Goal: Task Accomplishment & Management: Complete application form

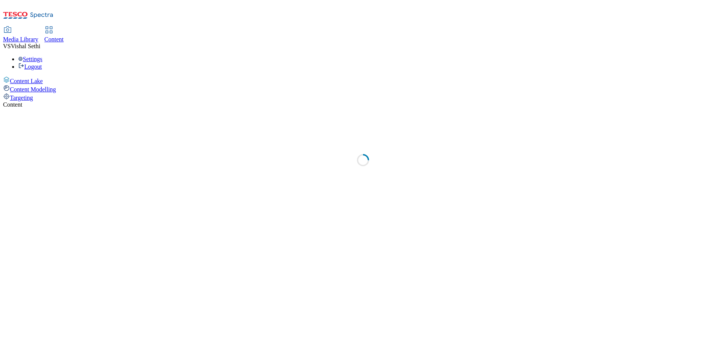
select select "ghs-[GEOGRAPHIC_DATA]"
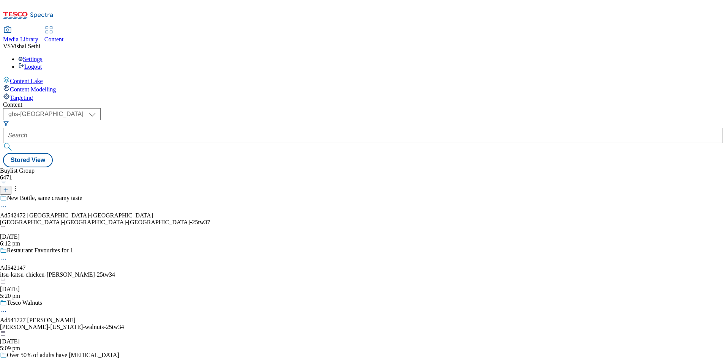
click at [8, 187] on icon at bounding box center [5, 189] width 5 height 5
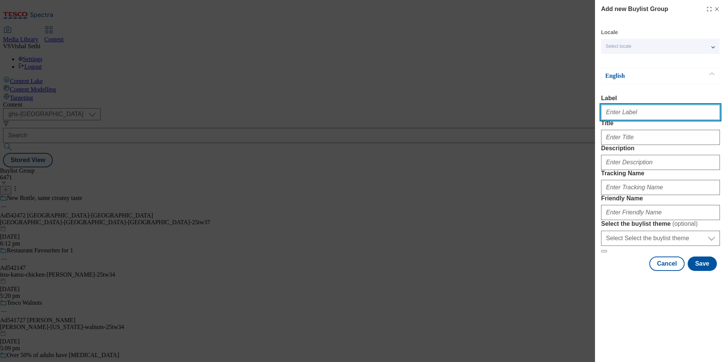
click at [633, 115] on input "Label" at bounding box center [660, 112] width 119 height 15
paste input "541974"
type input "Ad541974"
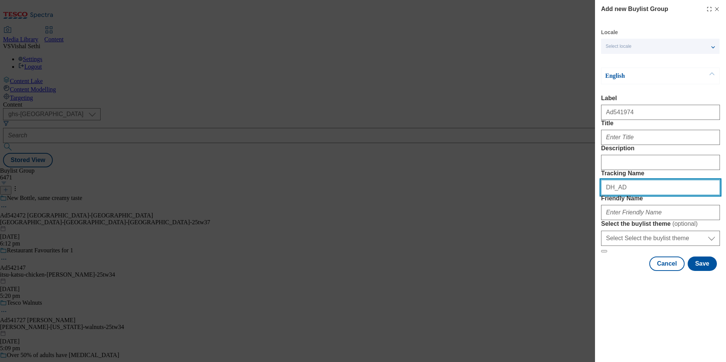
paste input "541974"
type input "DH_AD541974"
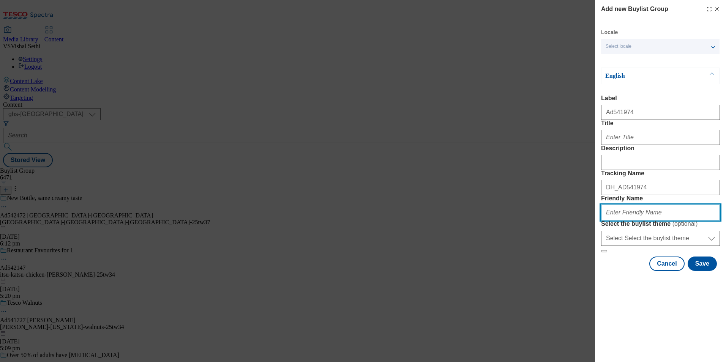
paste input "[PERSON_NAME]-sourdough-25tw34"
type input "[PERSON_NAME]-sourdough-25tw34"
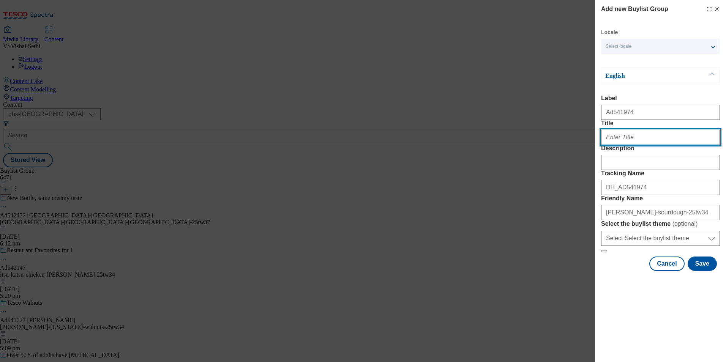
click at [636, 145] on input "Title" at bounding box center [660, 137] width 119 height 15
paste input "New [PERSON_NAME] sourdough"
type input "New [PERSON_NAME] sourdough"
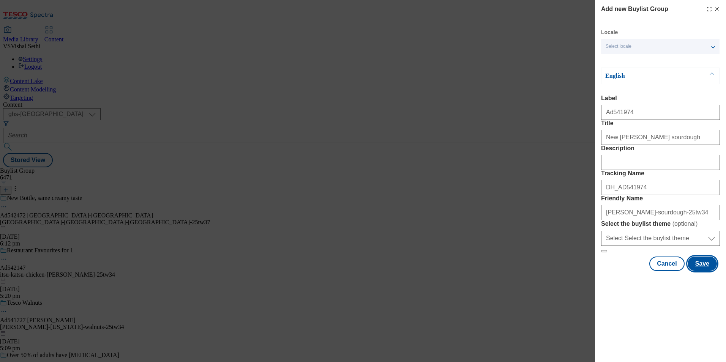
click at [706, 271] on button "Save" at bounding box center [701, 264] width 29 height 14
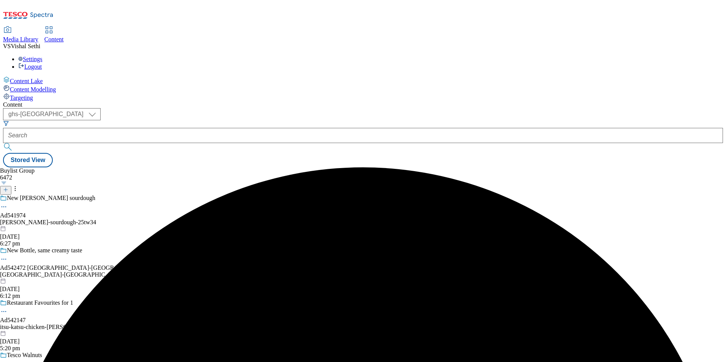
click at [197, 219] on div "[PERSON_NAME]-sourdough-25tw34" at bounding box center [105, 222] width 210 height 7
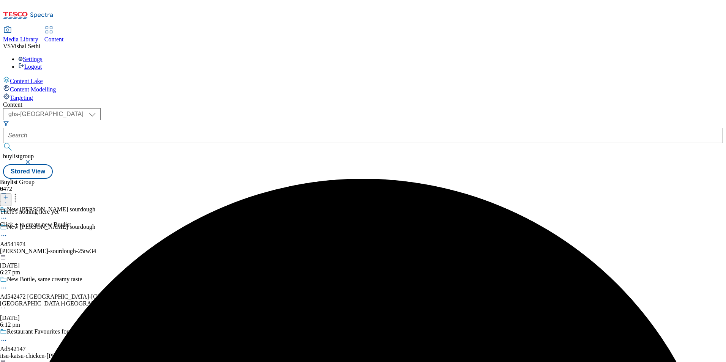
click at [8, 195] on icon at bounding box center [5, 197] width 5 height 5
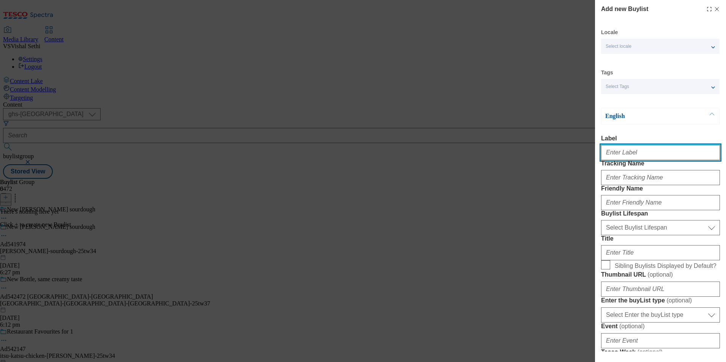
click at [640, 159] on input "Label" at bounding box center [660, 152] width 119 height 15
paste input "541974"
type input "Ad541974"
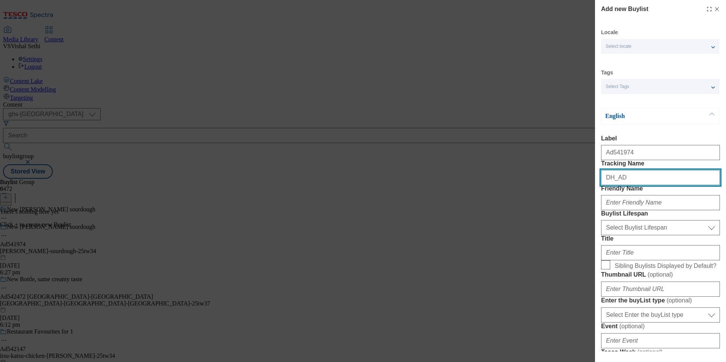
paste input "541974"
type input "DH_AD541974"
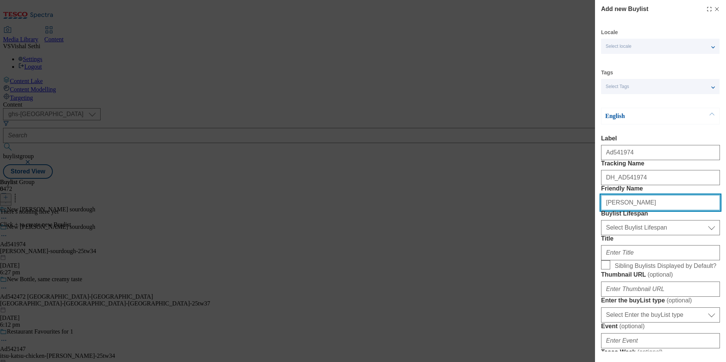
type input "[PERSON_NAME]"
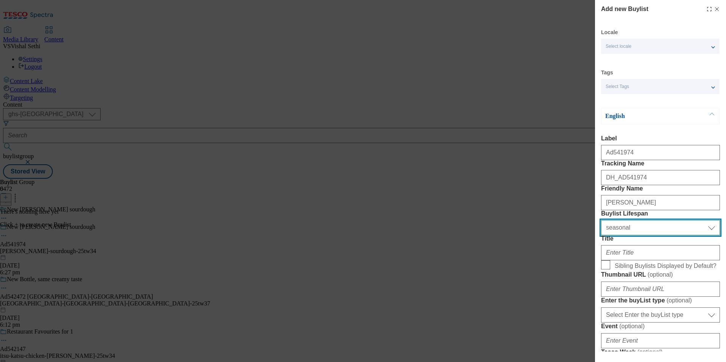
select select "tactical"
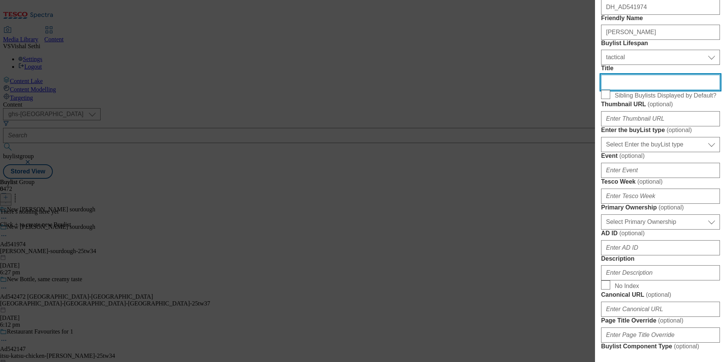
scroll to position [190, 0]
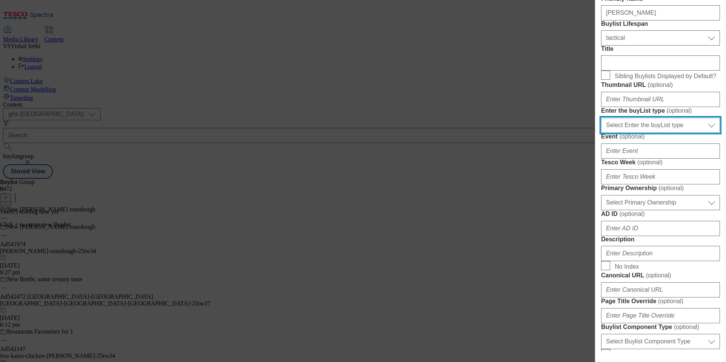
drag, startPoint x: 654, startPoint y: 212, endPoint x: 655, endPoint y: 217, distance: 6.0
click at [654, 133] on select "Select Enter the buyList type event supplier funded long term >4 weeks supplier…" at bounding box center [660, 125] width 119 height 15
select select "supplier funded short term 1-3 weeks"
click at [601, 133] on select "Select Enter the buyList type event supplier funded long term >4 weeks supplier…" at bounding box center [660, 125] width 119 height 15
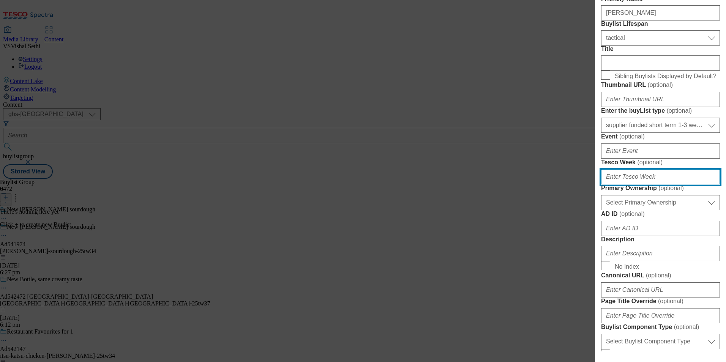
click at [645, 184] on input "Tesco Week ( optional )" at bounding box center [660, 176] width 119 height 15
type input "34"
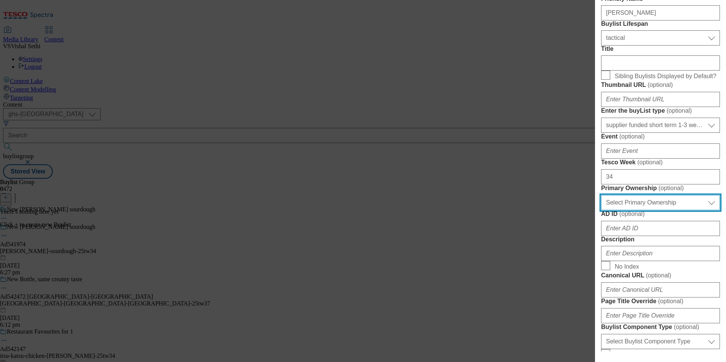
select select "dunnhumby"
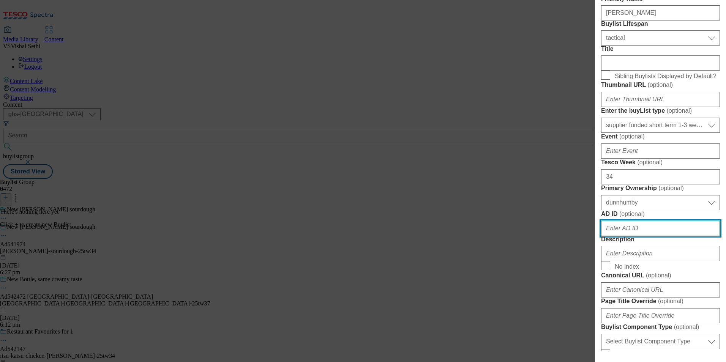
scroll to position [380, 0]
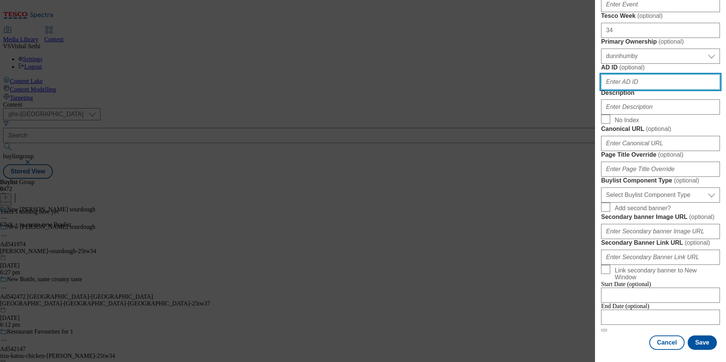
paste input "541974"
type input "541974"
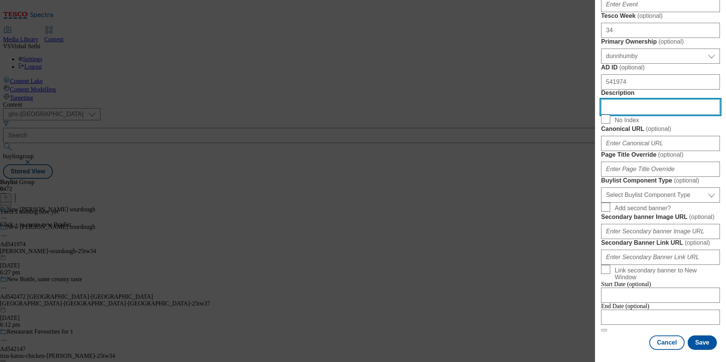
scroll to position [494, 0]
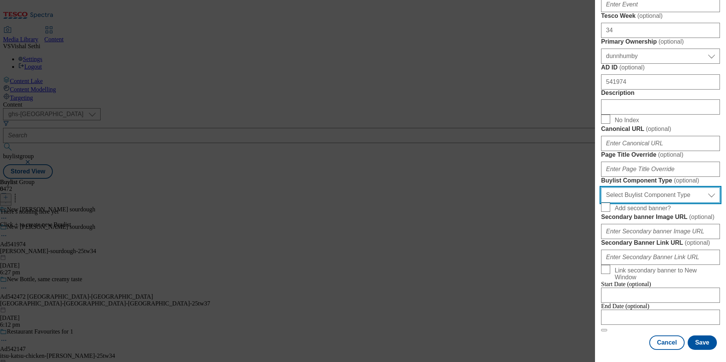
click at [683, 203] on select "Select Buylist Component Type Banner Competition Header Meal" at bounding box center [660, 194] width 119 height 15
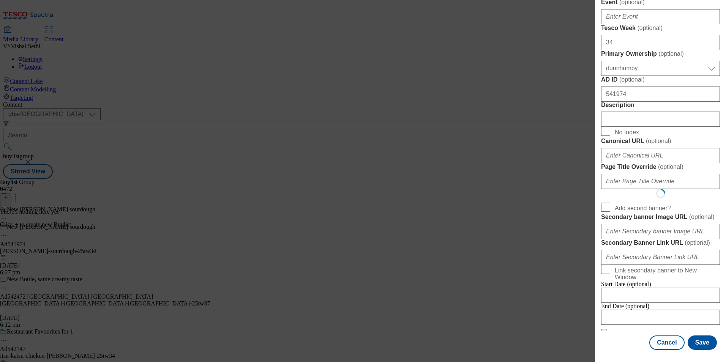
select select "Banner"
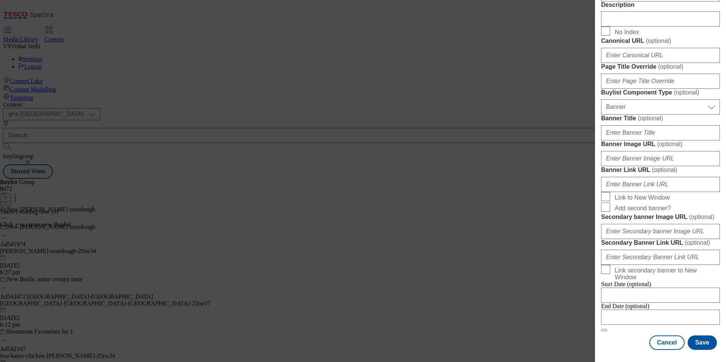
scroll to position [749, 0]
click at [650, 316] on input "Modal" at bounding box center [660, 317] width 119 height 15
select select "2025"
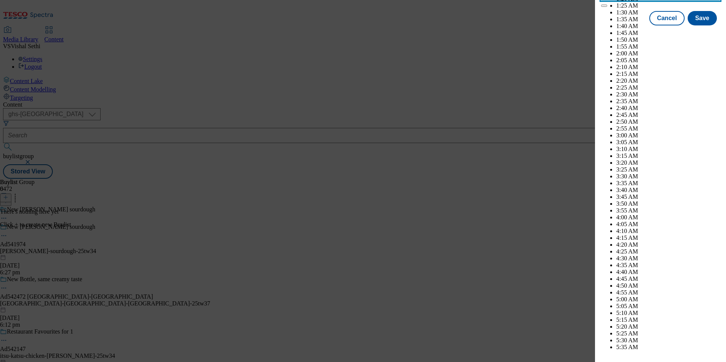
scroll to position [3099, 0]
select select "December"
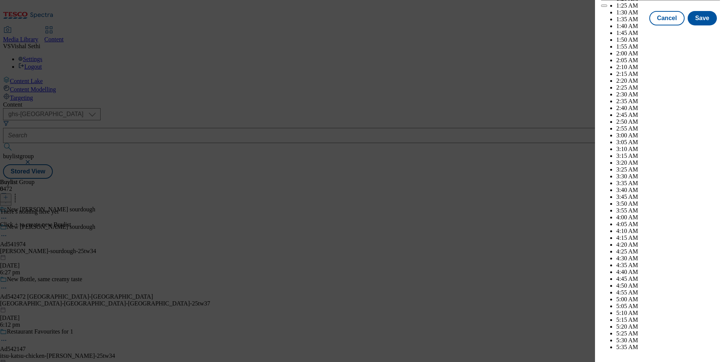
select select "2026"
select select "January"
click at [700, 32] on button "Save" at bounding box center [701, 25] width 29 height 14
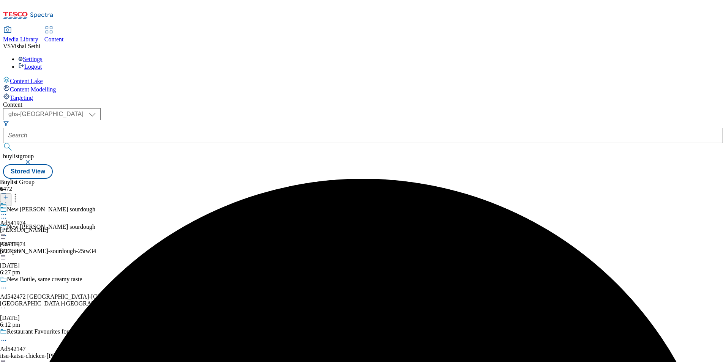
click at [48, 227] on div "[PERSON_NAME]" at bounding box center [24, 230] width 48 height 7
click at [8, 195] on icon at bounding box center [5, 197] width 5 height 5
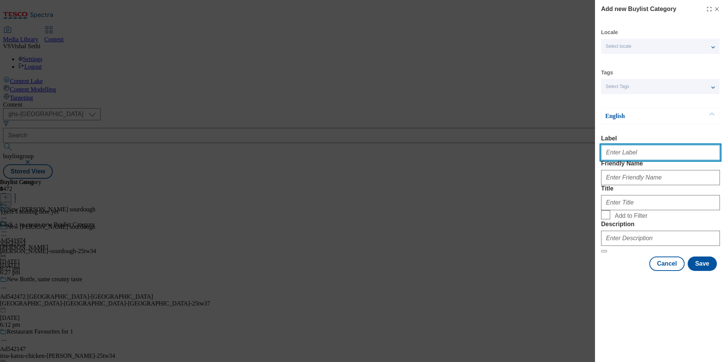
click at [640, 156] on input "Label" at bounding box center [660, 152] width 119 height 15
paste input "541974"
type input "Ad541974"
click at [549, 292] on div "Add new Buylist Category Locale Select locale English Welsh Tags Select Tags fn…" at bounding box center [363, 181] width 726 height 362
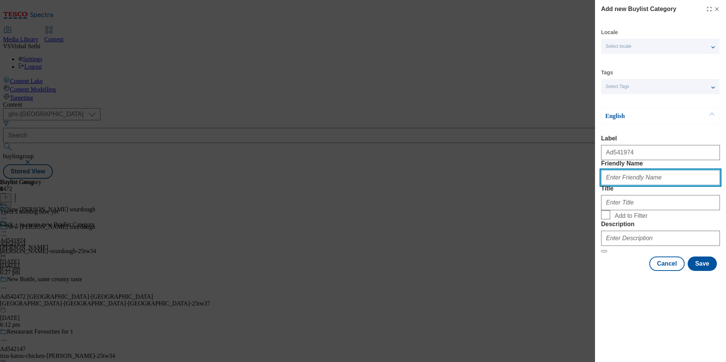
click at [633, 185] on input "Friendly Name" at bounding box center [660, 177] width 119 height 15
paste input "[PERSON_NAME]-sourdough"
type input "[PERSON_NAME]-sourdough"
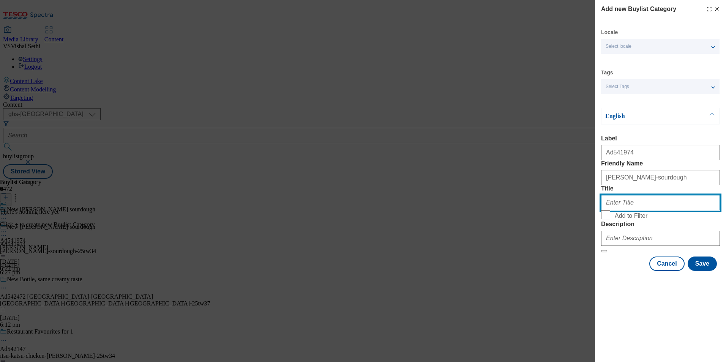
paste input "[PERSON_NAME]"
type input "[PERSON_NAME]"
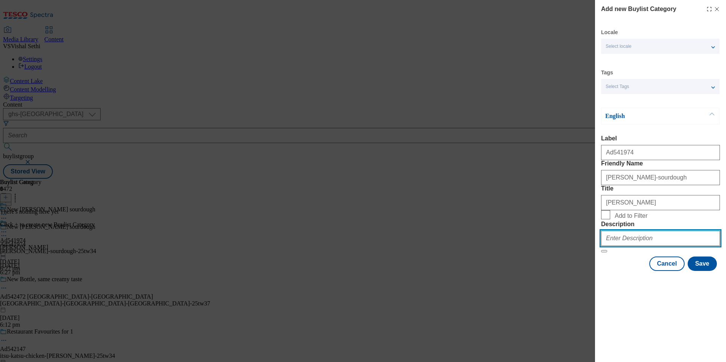
click at [653, 246] on input "Description" at bounding box center [660, 238] width 119 height 15
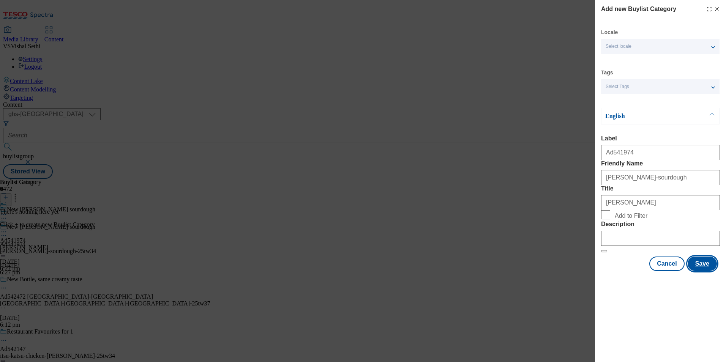
click at [696, 271] on button "Save" at bounding box center [701, 264] width 29 height 14
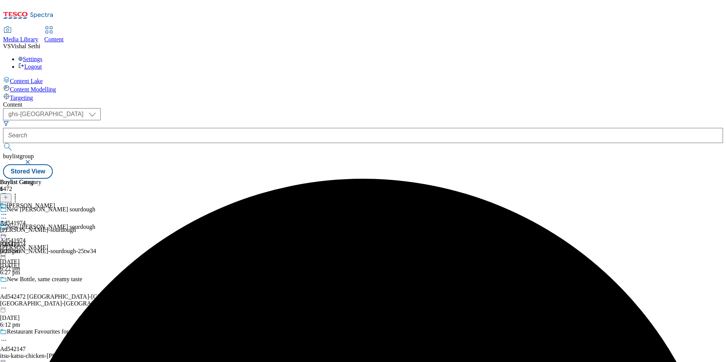
click at [76, 227] on div "[PERSON_NAME]-sourdough" at bounding box center [38, 230] width 76 height 7
click at [91, 179] on header "Buylist Product 0" at bounding box center [45, 191] width 91 height 24
click at [8, 195] on icon at bounding box center [5, 197] width 5 height 5
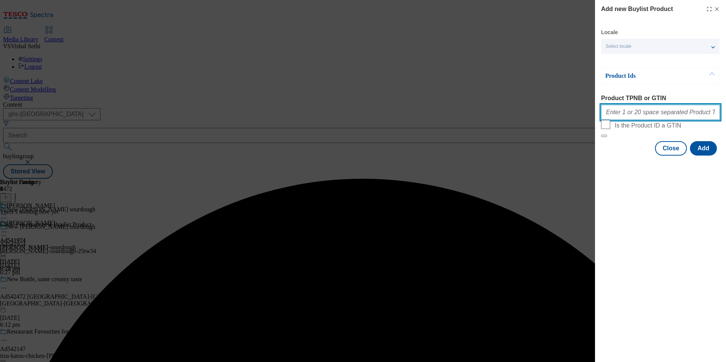
click at [660, 114] on input "Product TPNB or GTIN" at bounding box center [660, 112] width 119 height 15
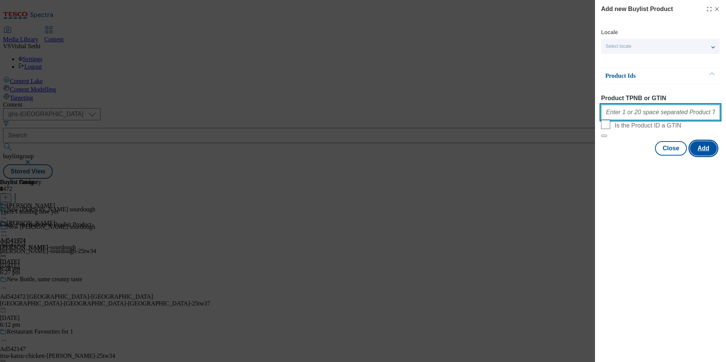
paste input "097015238 097223873"
type input "097015238 097223873"
click at [708, 156] on button "Add" at bounding box center [703, 148] width 27 height 14
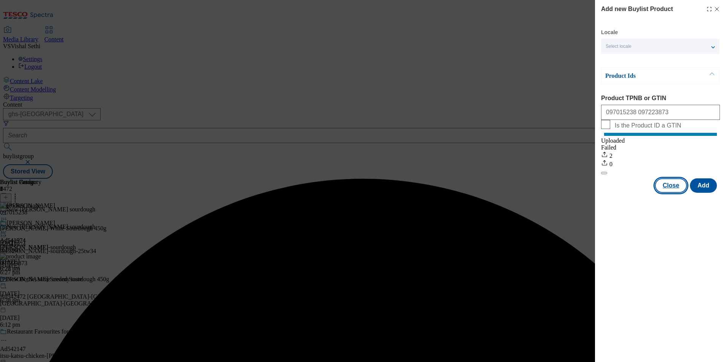
click at [672, 193] on button "Close" at bounding box center [671, 185] width 32 height 14
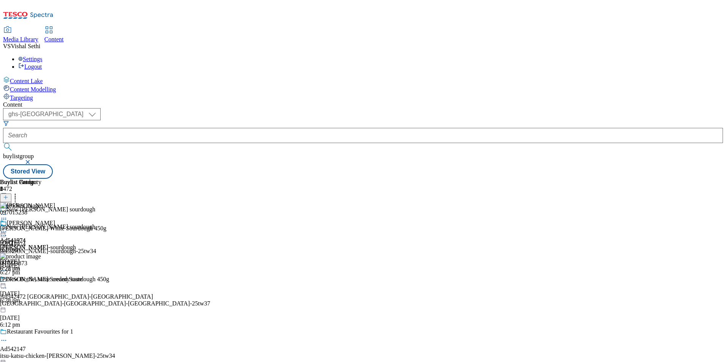
click at [8, 232] on icon at bounding box center [4, 236] width 8 height 8
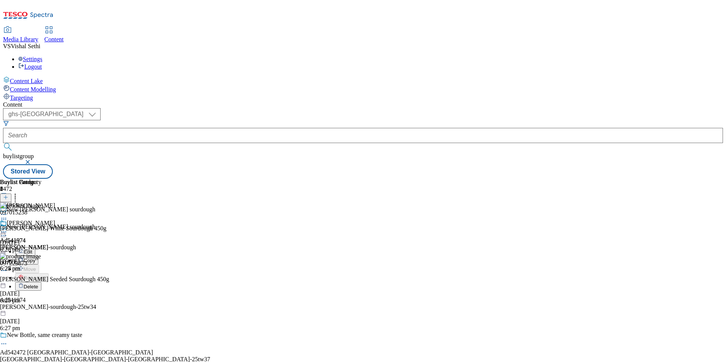
click at [35, 247] on button "Edit" at bounding box center [25, 251] width 20 height 9
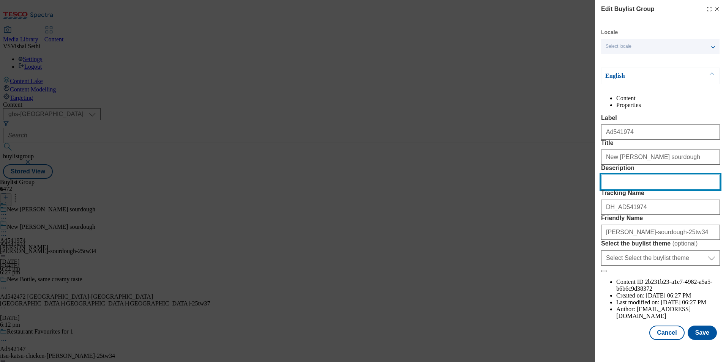
click at [646, 190] on input "Description" at bounding box center [660, 182] width 119 height 15
paste input "Hovis White Sourdough 450g"
type input "Hovis White Sourdough 450g"
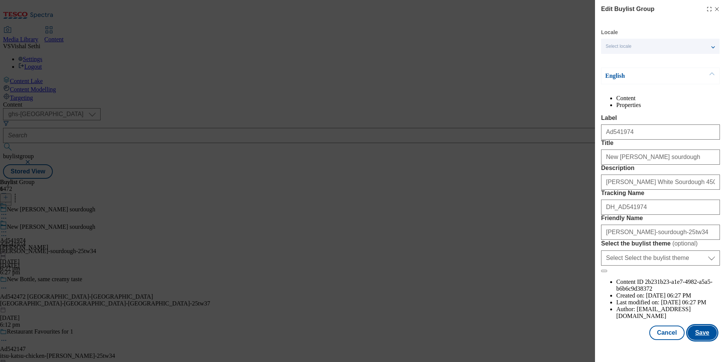
click at [704, 340] on button "Save" at bounding box center [701, 333] width 29 height 14
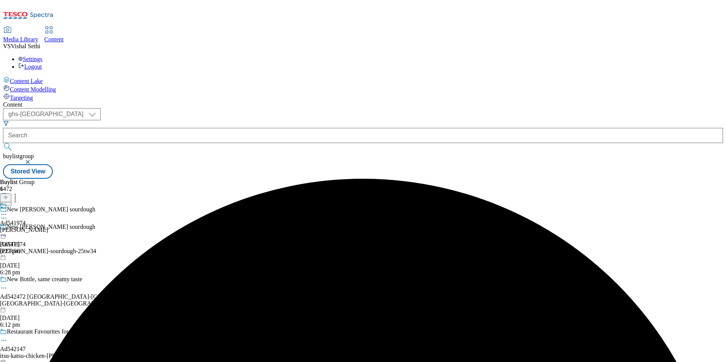
click at [8, 211] on icon at bounding box center [4, 215] width 8 height 8
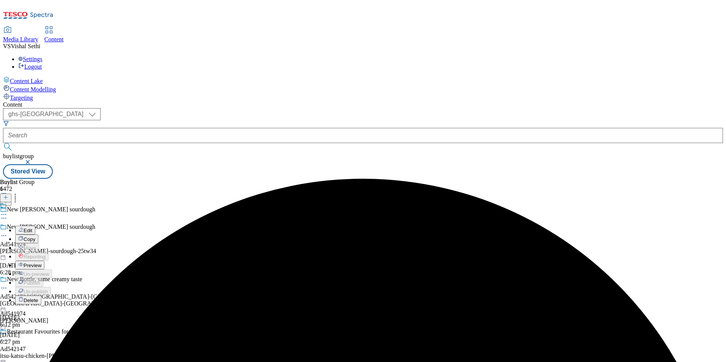
click at [35, 226] on button "Edit" at bounding box center [25, 230] width 20 height 9
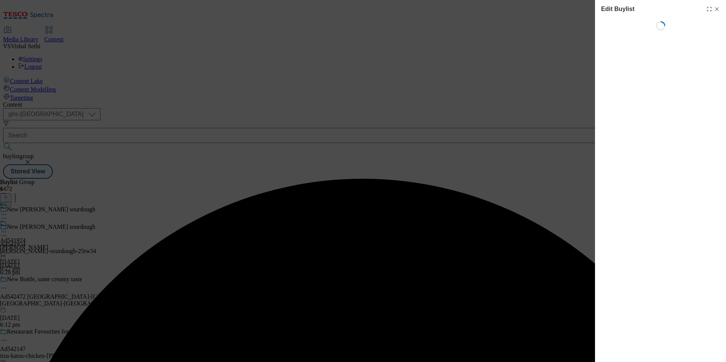
select select "tactical"
select select "supplier funded short term 1-3 weeks"
select select "dunnhumby"
select select "Banner"
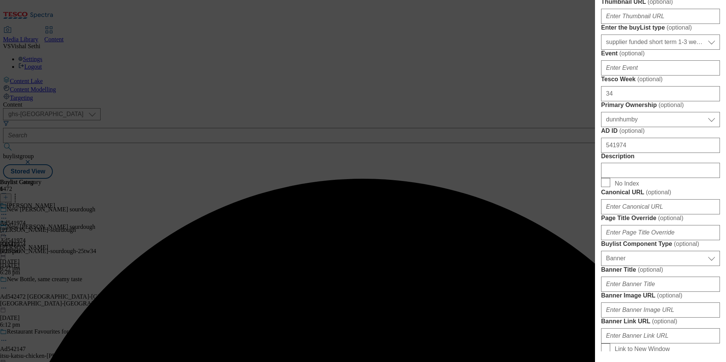
scroll to position [342, 0]
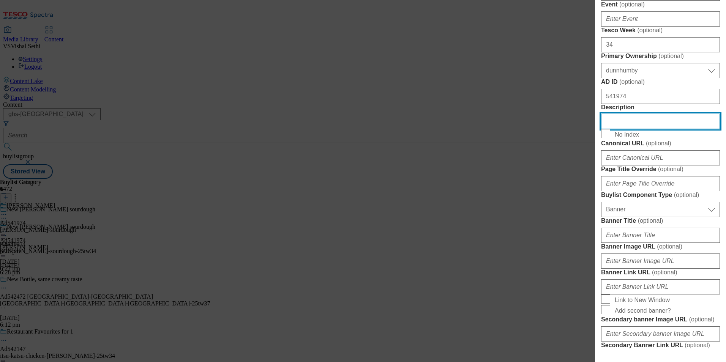
click at [646, 129] on input "Description" at bounding box center [660, 121] width 119 height 15
paste input "Hovis White Sourdough 450g"
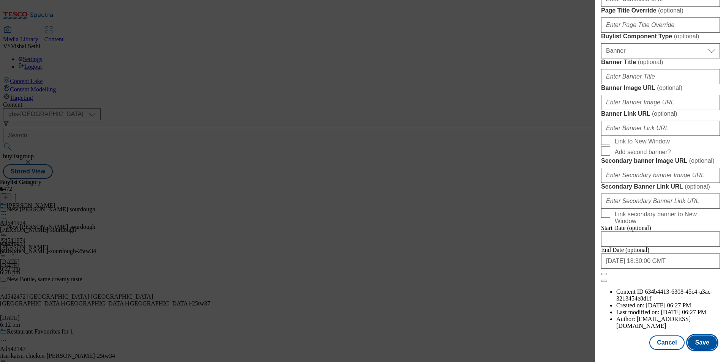
scroll to position [782, 0]
type input "Hovis White Sourdough 450g"
click at [699, 344] on button "Save" at bounding box center [701, 342] width 29 height 14
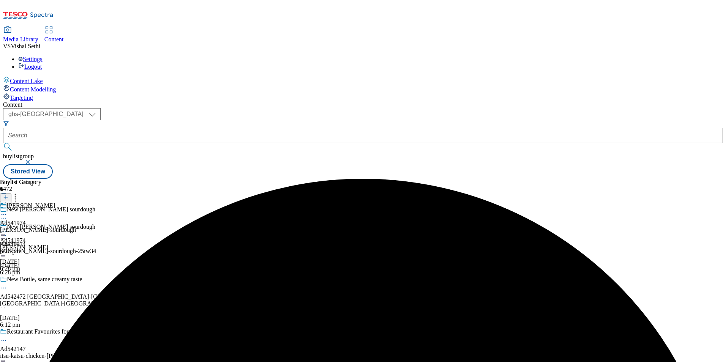
click at [8, 211] on icon at bounding box center [4, 215] width 8 height 8
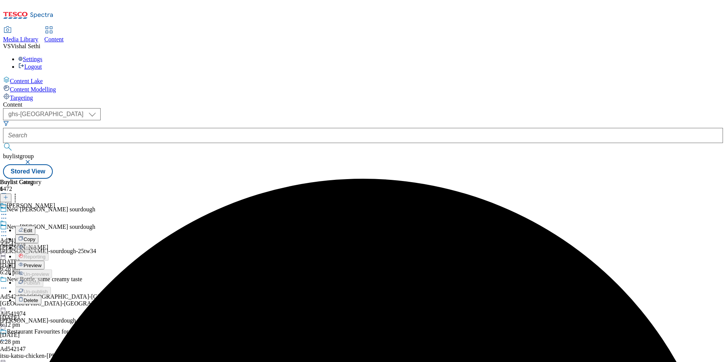
click at [32, 228] on span "Edit" at bounding box center [28, 231] width 9 height 6
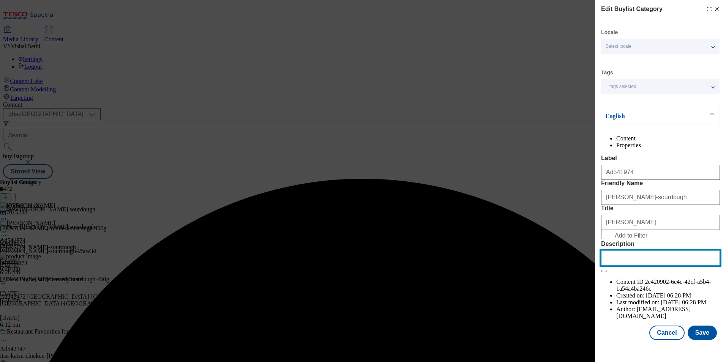
click at [652, 266] on input "Description" at bounding box center [660, 257] width 119 height 15
paste input "Hovis White Sourdough 450g"
type input "Hovis White Sourdough 450g"
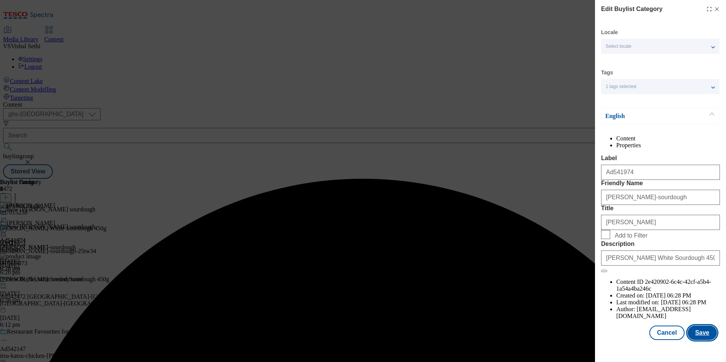
click at [707, 340] on button "Save" at bounding box center [701, 333] width 29 height 14
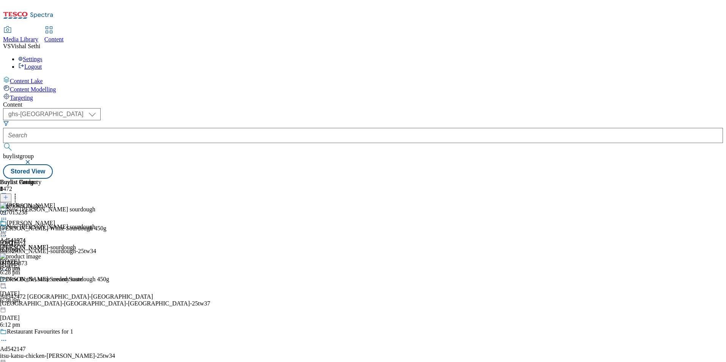
click at [8, 228] on icon at bounding box center [4, 232] width 8 height 8
click at [41, 280] on span "Preview" at bounding box center [33, 283] width 18 height 6
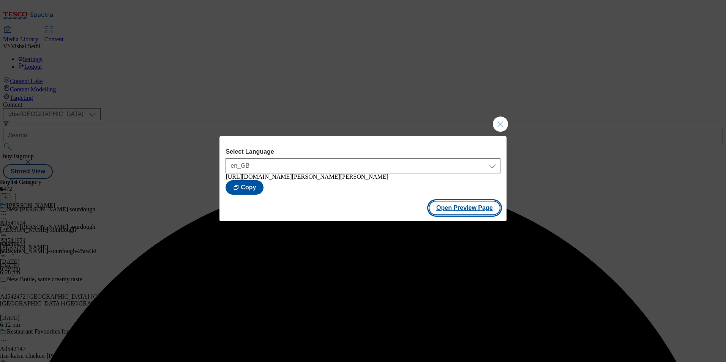
click at [472, 210] on button "Open Preview Page" at bounding box center [464, 208] width 72 height 14
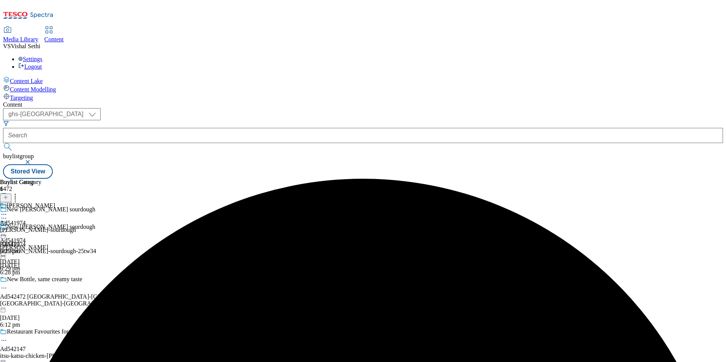
click at [8, 228] on icon at bounding box center [4, 232] width 8 height 8
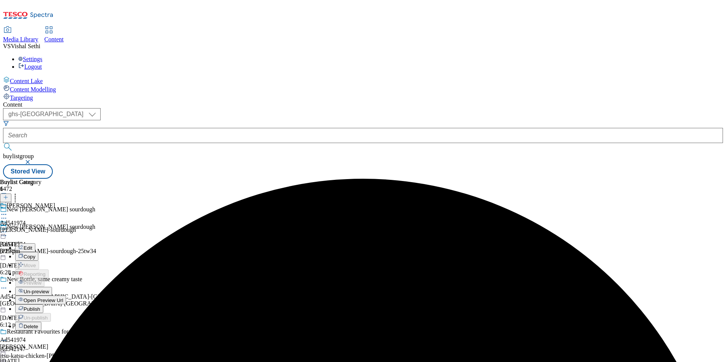
click at [43, 304] on button "Publish" at bounding box center [29, 308] width 28 height 9
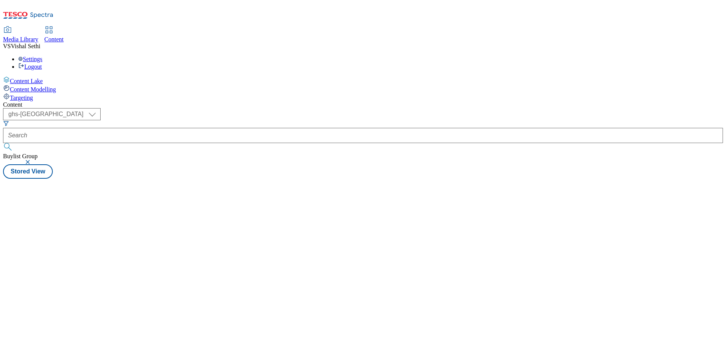
select select "ghs-[GEOGRAPHIC_DATA]"
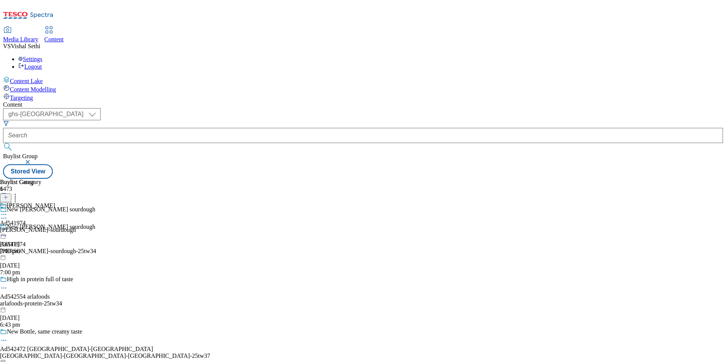
select select "ghs-[GEOGRAPHIC_DATA]"
click at [8, 198] on icon at bounding box center [5, 200] width 5 height 5
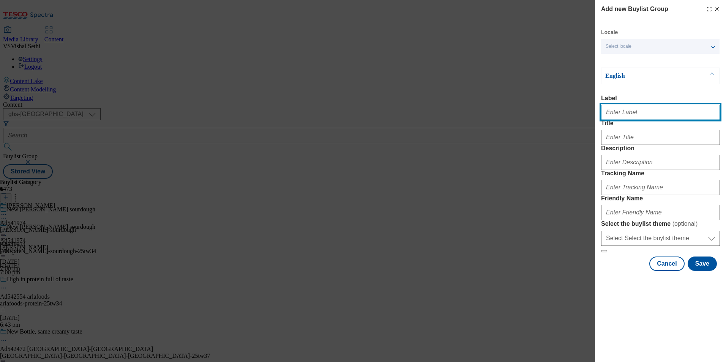
click at [645, 115] on input "Label" at bounding box center [660, 112] width 119 height 15
paste input "541919"
type input "Ad541919"
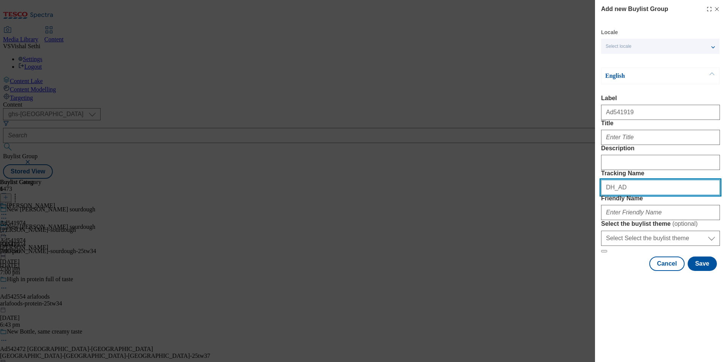
paste input "541919"
type input "DH_AD541919"
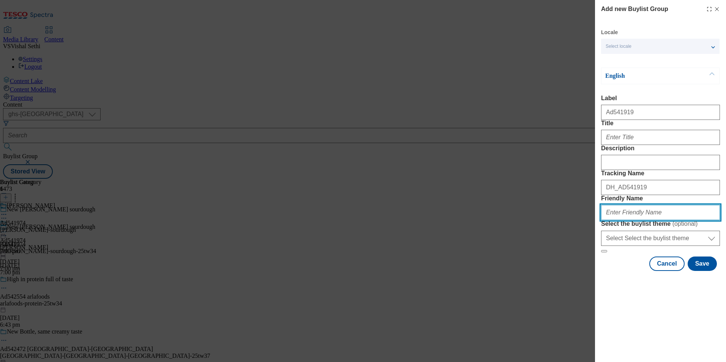
paste input "mondelez-[GEOGRAPHIC_DATA]-25tw34"
type input "mondelez-[GEOGRAPHIC_DATA]-25tw34"
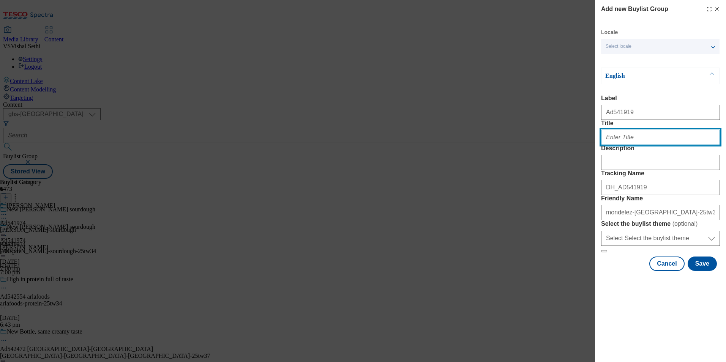
click at [633, 145] on input "Title" at bounding box center [660, 137] width 119 height 15
paste input "mmm philadelphia cottage cheese"
type input "mmm philadelphia cottage cheese"
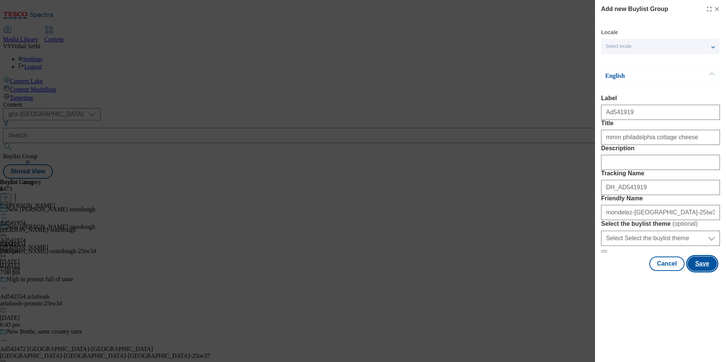
click at [705, 271] on button "Save" at bounding box center [701, 264] width 29 height 14
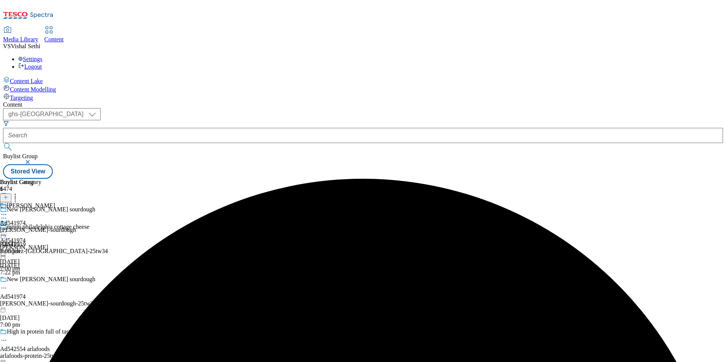
click at [8, 232] on icon at bounding box center [4, 236] width 8 height 8
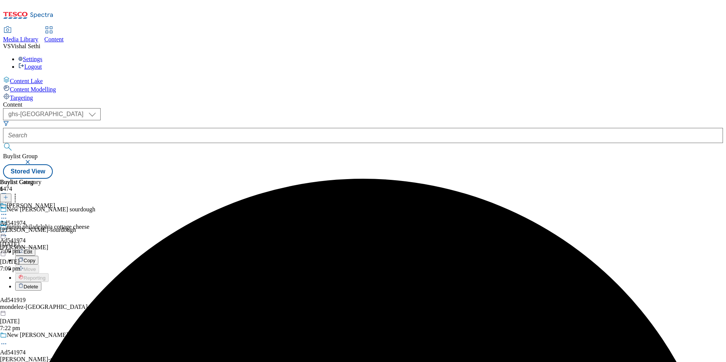
click at [32, 249] on span "Edit" at bounding box center [28, 252] width 9 height 6
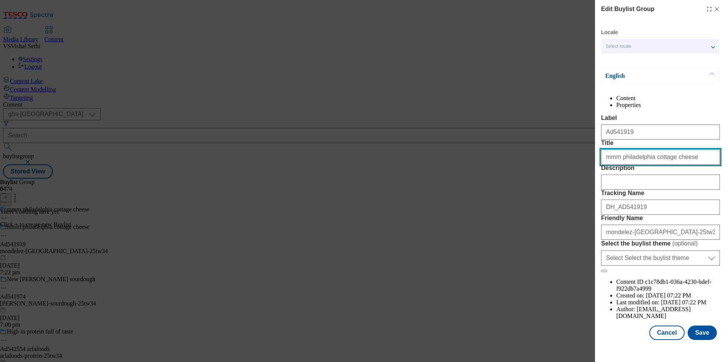
click at [618, 165] on input "mmm philadelphia cottage cheese" at bounding box center [660, 157] width 119 height 15
type input "mmm Philadelphia cottage cheese"
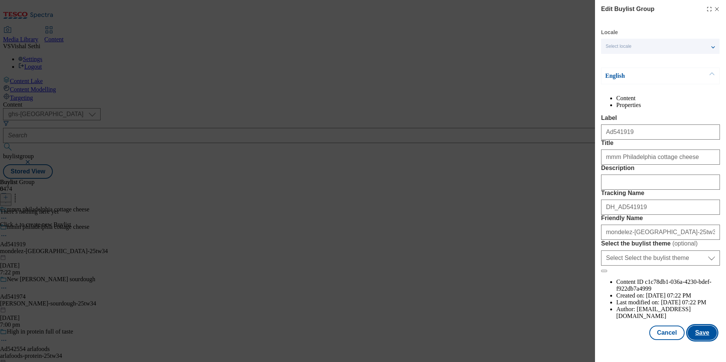
click at [704, 337] on button "Save" at bounding box center [701, 333] width 29 height 14
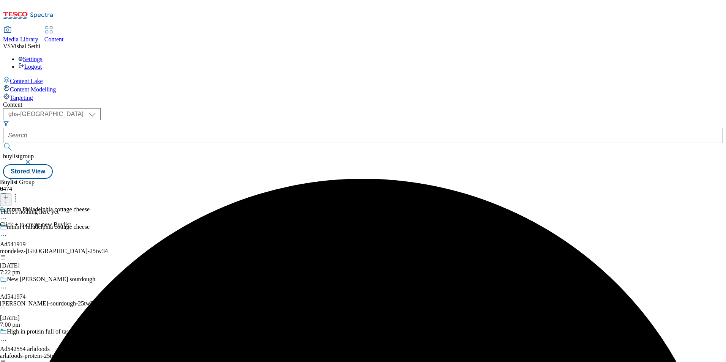
click at [8, 195] on icon at bounding box center [5, 197] width 5 height 5
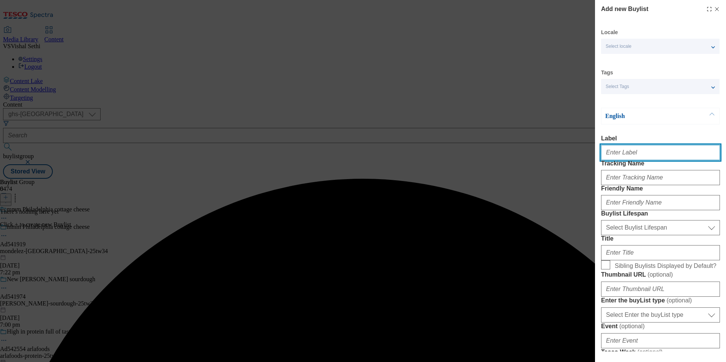
click at [660, 156] on input "Label" at bounding box center [660, 152] width 119 height 15
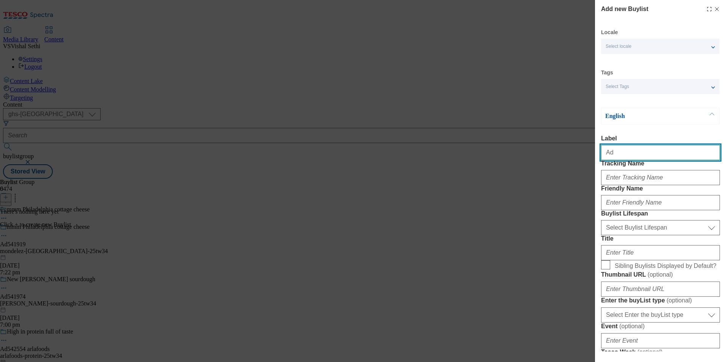
paste input "541919"
type input "Ad541919"
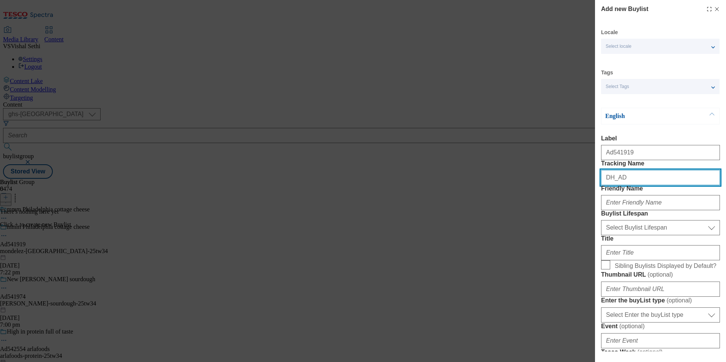
paste input "541919"
type input "DH_AD541919"
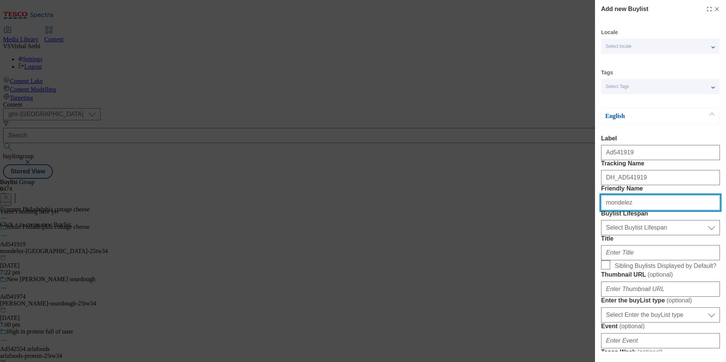
type input "mondelez"
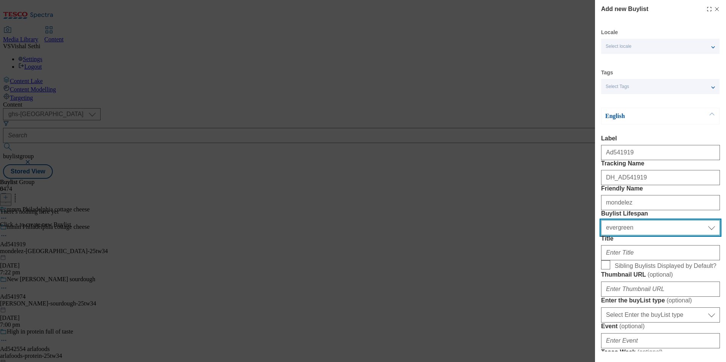
select select "tactical"
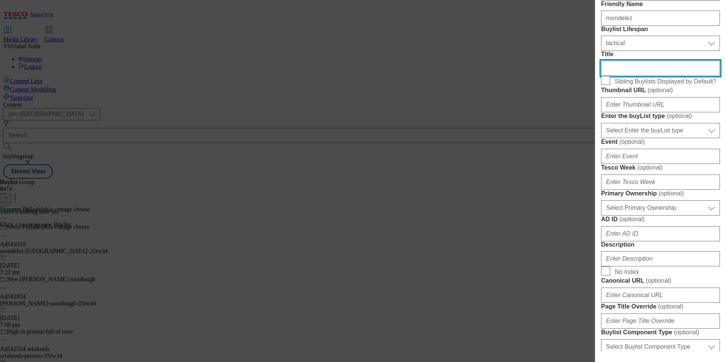
scroll to position [190, 0]
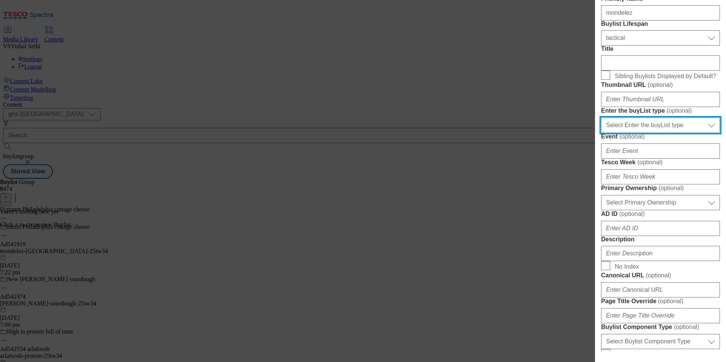
click at [669, 133] on select "Select Enter the buyList type event supplier funded long term >4 weeks supplier…" at bounding box center [660, 125] width 119 height 15
select select "supplier funded short term 1-3 weeks"
click at [601, 133] on select "Select Enter the buyList type event supplier funded long term >4 weeks supplier…" at bounding box center [660, 125] width 119 height 15
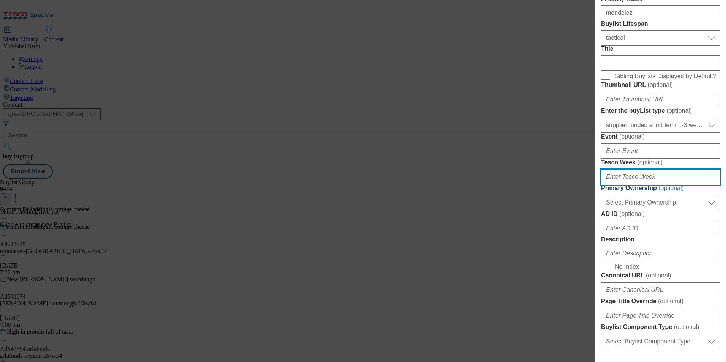
click at [641, 184] on input "Tesco Week ( optional )" at bounding box center [660, 176] width 119 height 15
type input "34"
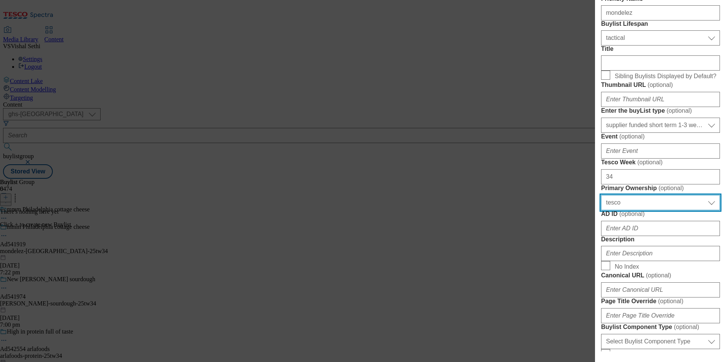
select select "dunnhumby"
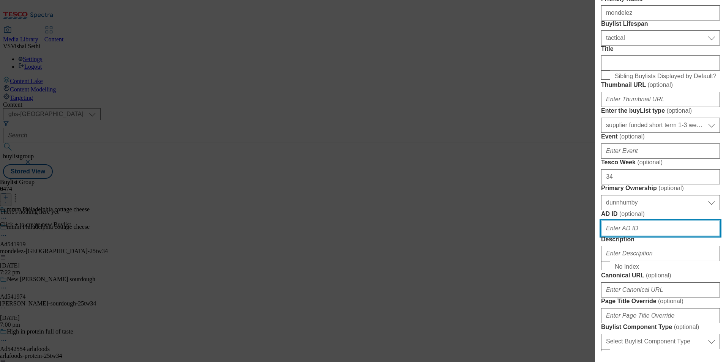
scroll to position [380, 0]
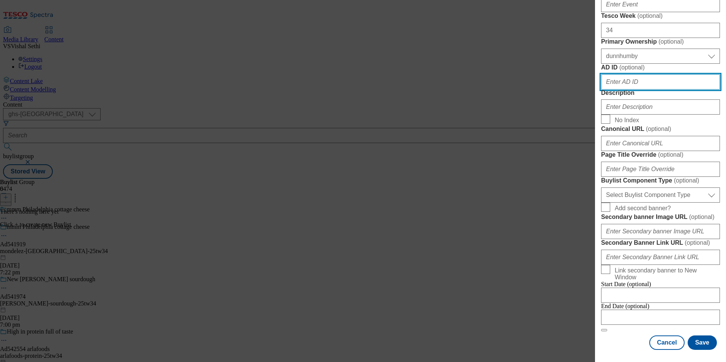
paste input "541919"
type input "541919"
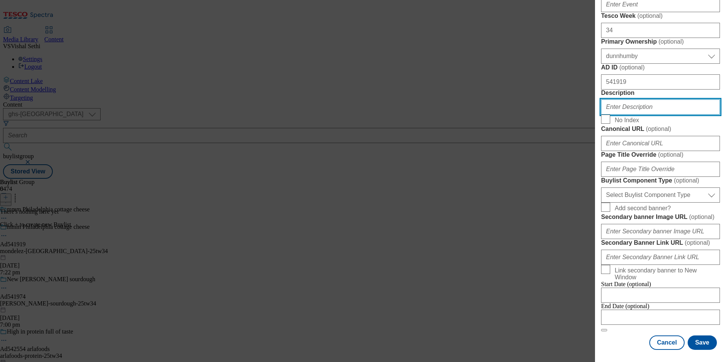
click at [652, 115] on input "Description" at bounding box center [660, 106] width 119 height 15
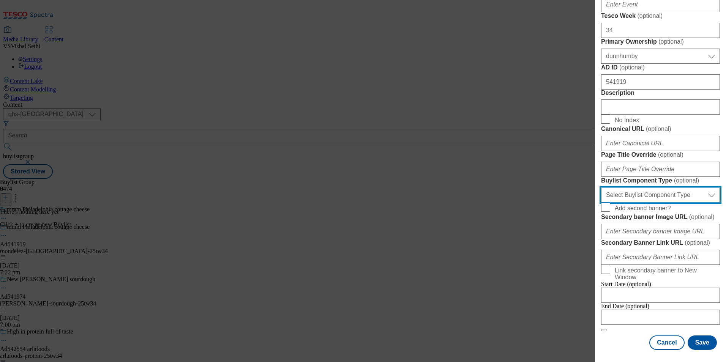
drag, startPoint x: 666, startPoint y: 193, endPoint x: 667, endPoint y: 207, distance: 14.1
click at [666, 193] on select "Select Buylist Component Type Banner Competition Header Meal" at bounding box center [660, 194] width 119 height 15
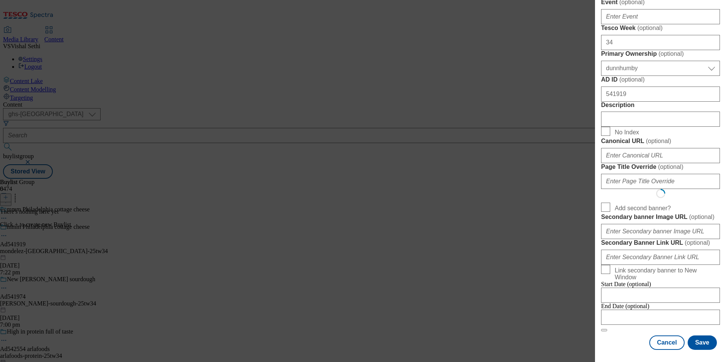
select select "Banner"
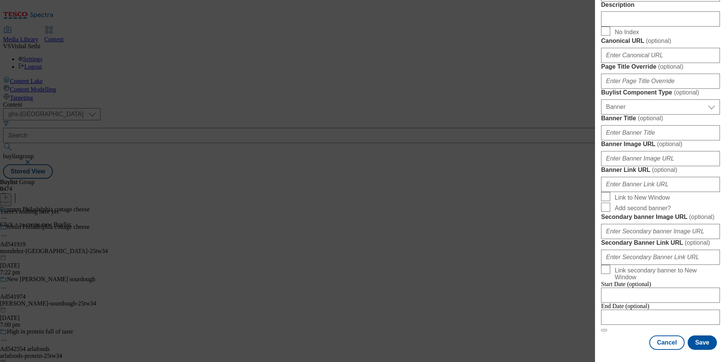
scroll to position [749, 0]
click at [617, 339] on div "Cancel Save" at bounding box center [660, 342] width 119 height 14
click at [649, 313] on input "Modal" at bounding box center [660, 317] width 119 height 15
select select "2025"
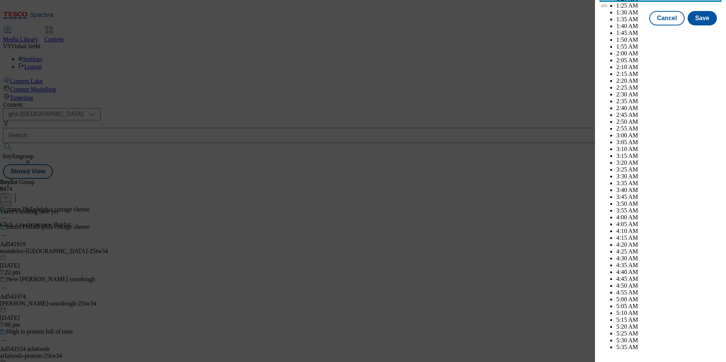
scroll to position [3254, 0]
select select "December"
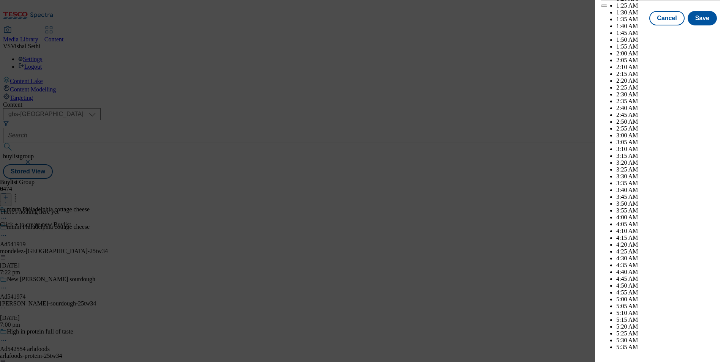
select select "2026"
select select "January"
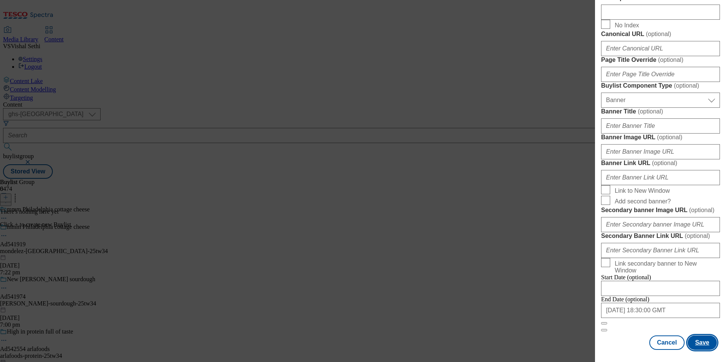
click at [698, 341] on button "Save" at bounding box center [701, 342] width 29 height 14
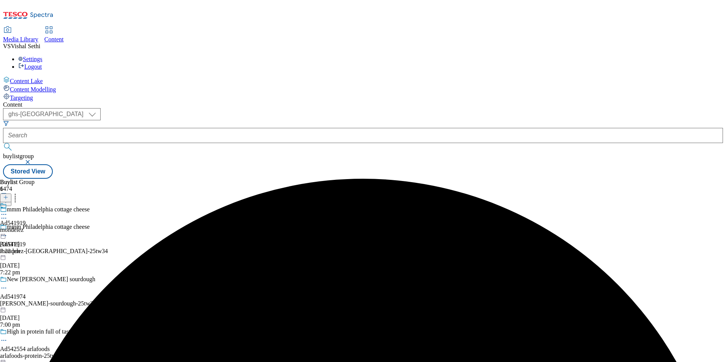
click at [26, 227] on div "mondelez" at bounding box center [13, 230] width 26 height 7
click at [8, 195] on icon at bounding box center [5, 197] width 5 height 5
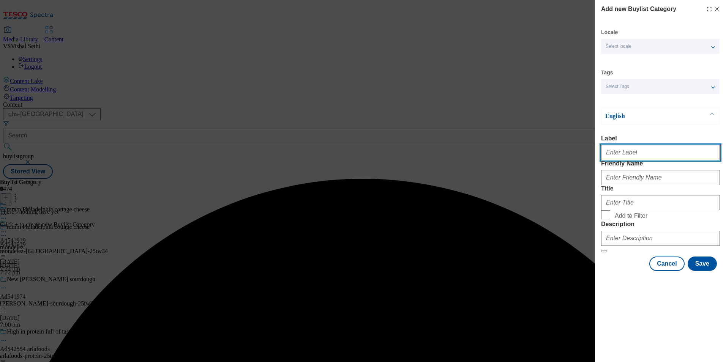
click at [641, 154] on input "Label" at bounding box center [660, 152] width 119 height 15
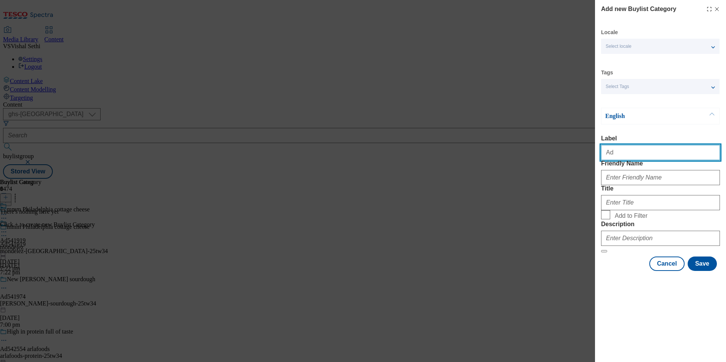
paste input "541919"
type input "Ad541919"
click at [539, 296] on div "Add new Buylist Category Locale Select locale English Welsh Tags Select Tags fn…" at bounding box center [363, 181] width 726 height 362
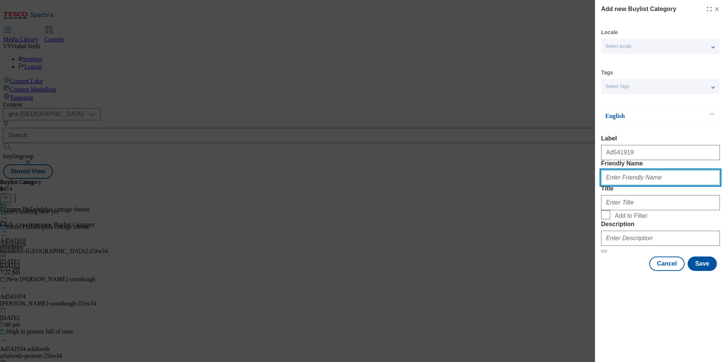
click at [650, 185] on input "Friendly Name" at bounding box center [660, 177] width 119 height 15
paste input "mondelez-[GEOGRAPHIC_DATA]"
type input "mondelez-[GEOGRAPHIC_DATA]"
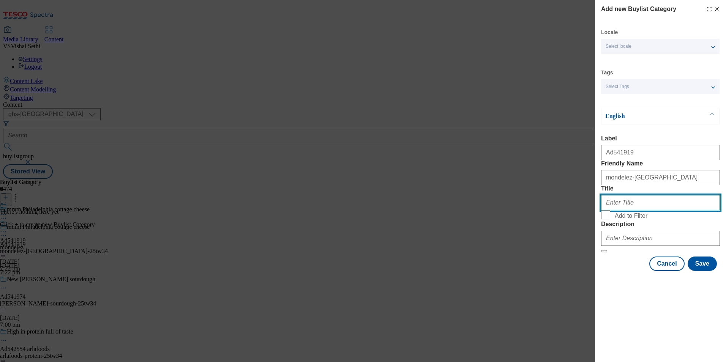
paste input "Mondelez"
type input "Mondelez"
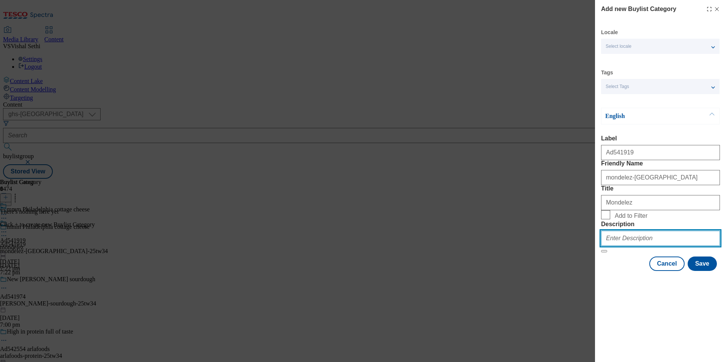
click at [653, 246] on input "Description" at bounding box center [660, 238] width 119 height 15
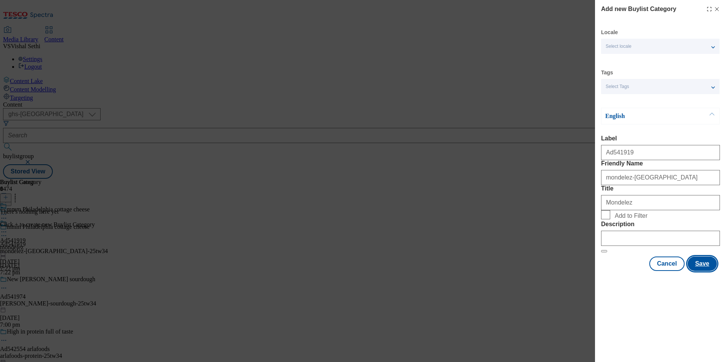
click at [714, 271] on button "Save" at bounding box center [701, 264] width 29 height 14
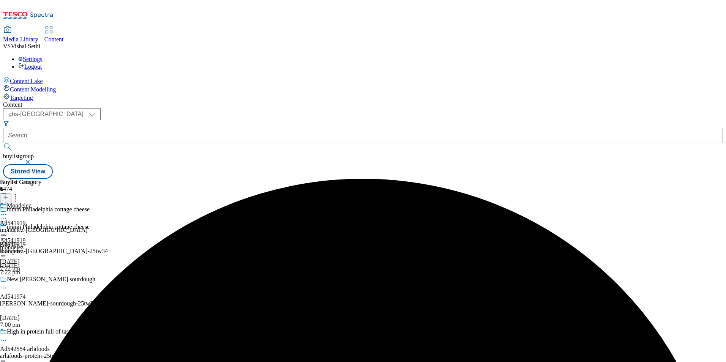
click at [88, 227] on div "mondelez-[GEOGRAPHIC_DATA]" at bounding box center [44, 230] width 88 height 7
click at [8, 195] on icon at bounding box center [5, 197] width 5 height 5
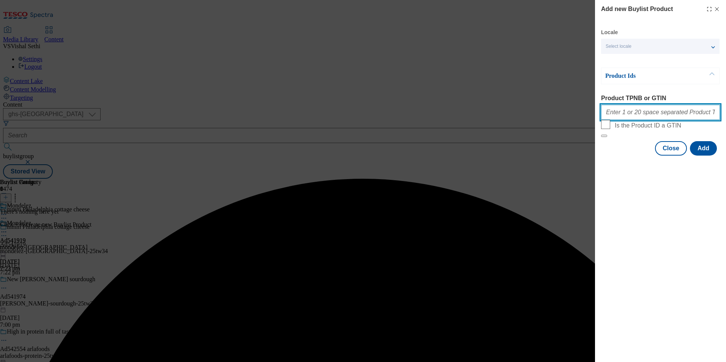
click at [666, 112] on input "Product TPNB or GTIN" at bounding box center [660, 112] width 119 height 15
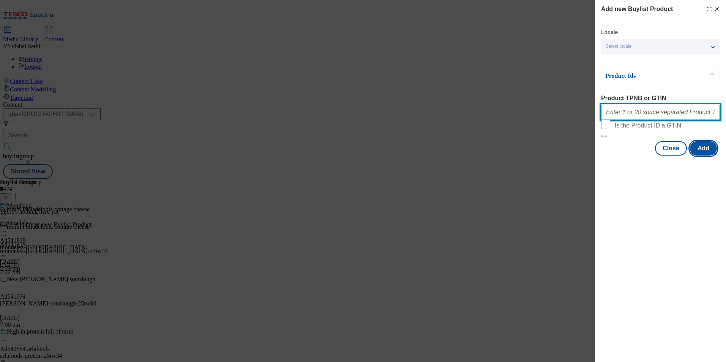
paste input "97018667"
type input "97018667"
click at [702, 156] on button "Add" at bounding box center [703, 148] width 27 height 14
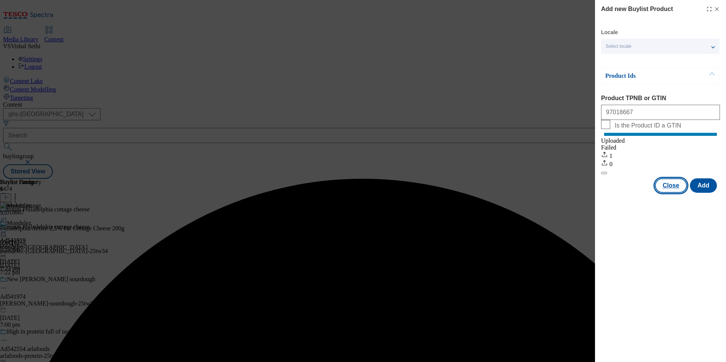
click at [671, 190] on button "Close" at bounding box center [671, 185] width 32 height 14
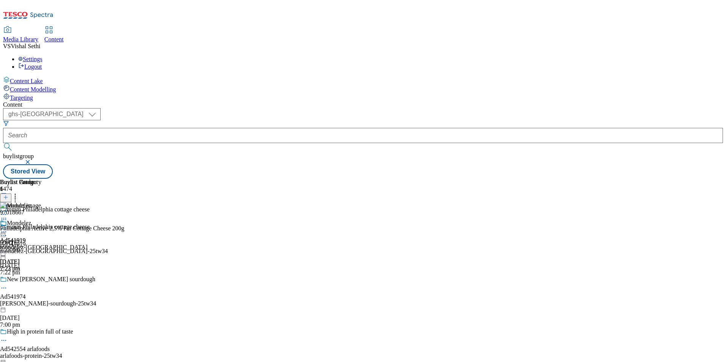
click at [8, 232] on icon at bounding box center [4, 236] width 8 height 8
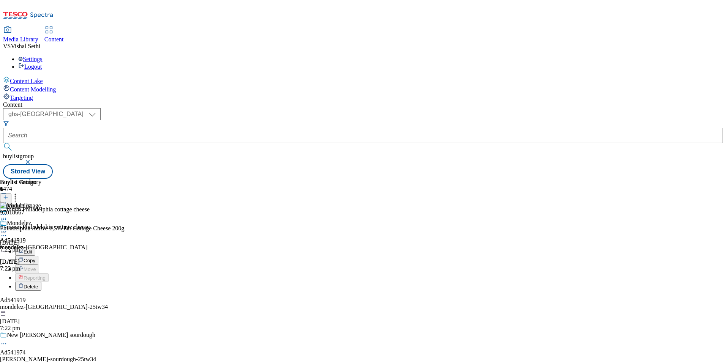
click at [32, 249] on span "Edit" at bounding box center [28, 252] width 9 height 6
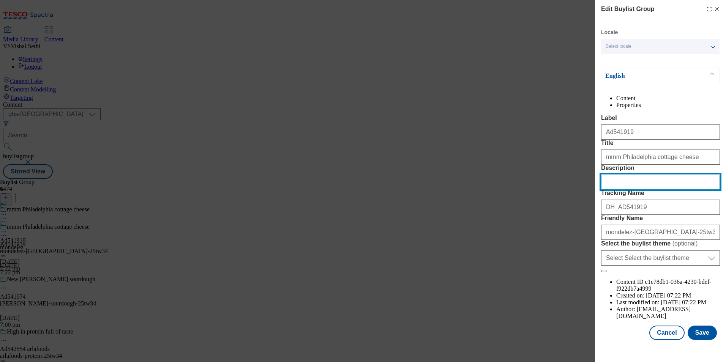
click at [654, 190] on input "Description" at bounding box center [660, 182] width 119 height 15
paste input "Philadelphia Active 2,5% Fat Cottage Cheese 200g"
type input "Philadelphia Active 2,5% Fat Cottage Cheese 200g"
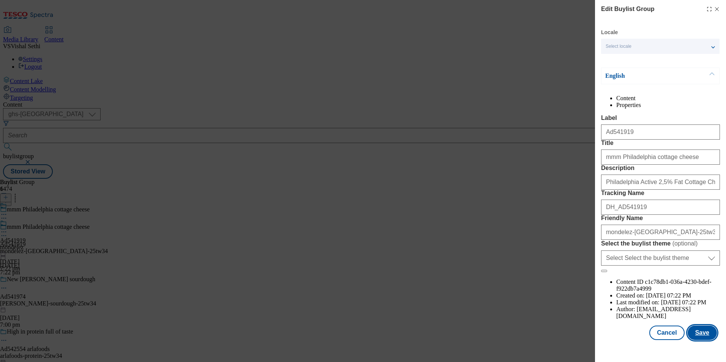
click at [697, 335] on button "Save" at bounding box center [701, 333] width 29 height 14
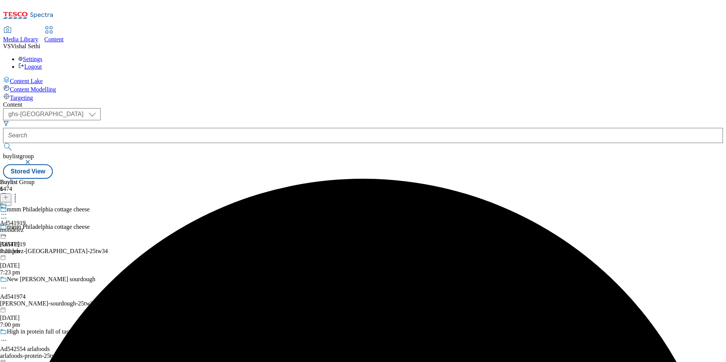
click at [8, 211] on icon at bounding box center [4, 215] width 8 height 8
click at [32, 228] on span "Edit" at bounding box center [28, 231] width 9 height 6
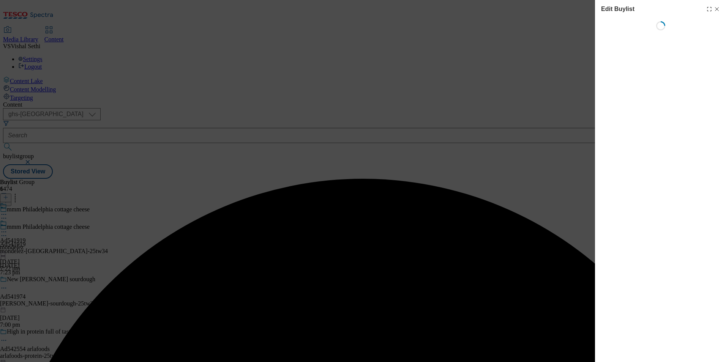
select select "tactical"
select select "supplier funded short term 1-3 weeks"
select select "dunnhumby"
select select "Banner"
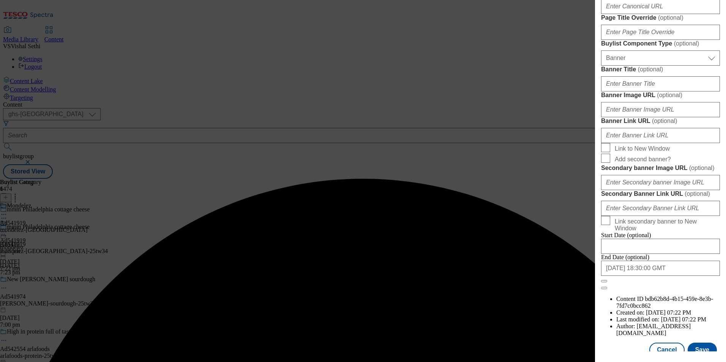
scroll to position [493, 0]
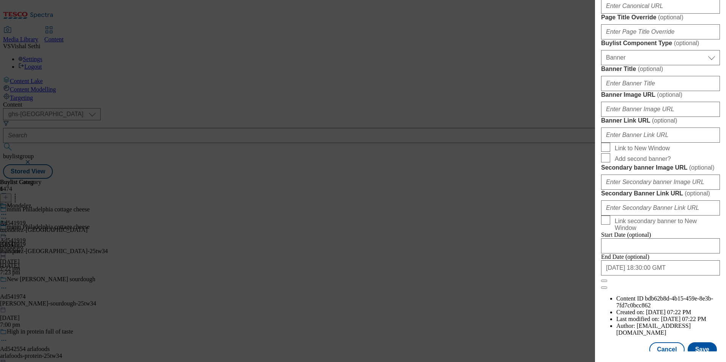
paste input "Philadelphia Active 2,5% Fat Cottage Cheese 200g"
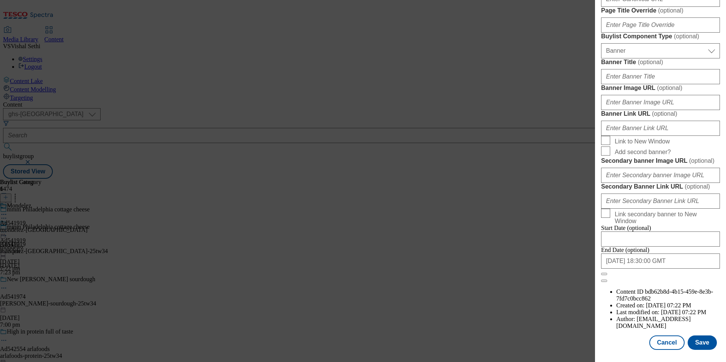
scroll to position [782, 0]
type input "Philadelphia Active 2,5% Fat Cottage Cheese 200g"
click at [701, 346] on button "Save" at bounding box center [701, 342] width 29 height 14
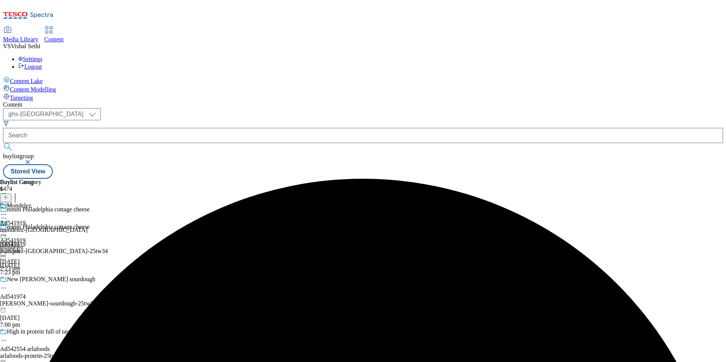
click at [8, 211] on icon at bounding box center [4, 215] width 8 height 8
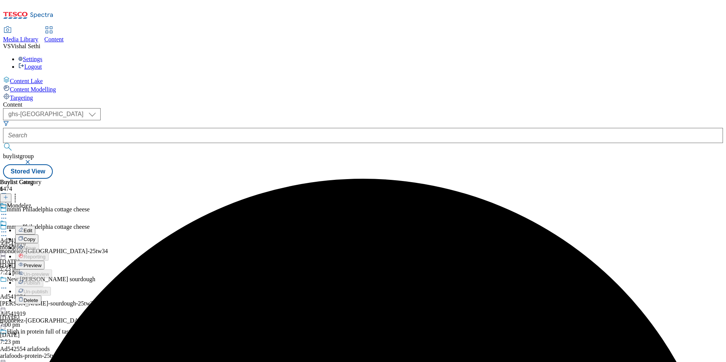
click at [35, 226] on button "Edit" at bounding box center [25, 230] width 20 height 9
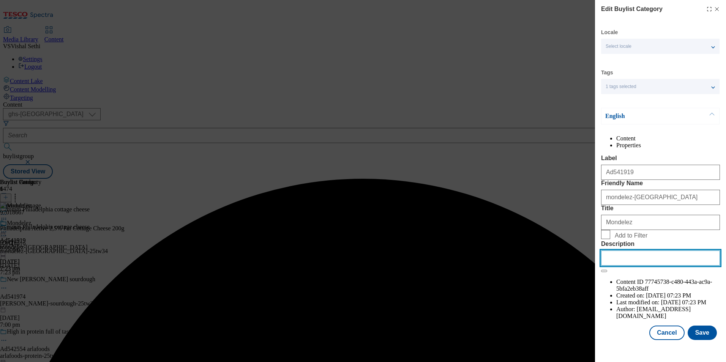
click at [650, 266] on input "Description" at bounding box center [660, 257] width 119 height 15
paste input "Philadelphia Active 2,5% Fat Cottage Cheese 200g"
type input "Philadelphia Active 2,5% Fat Cottage Cheese 200g"
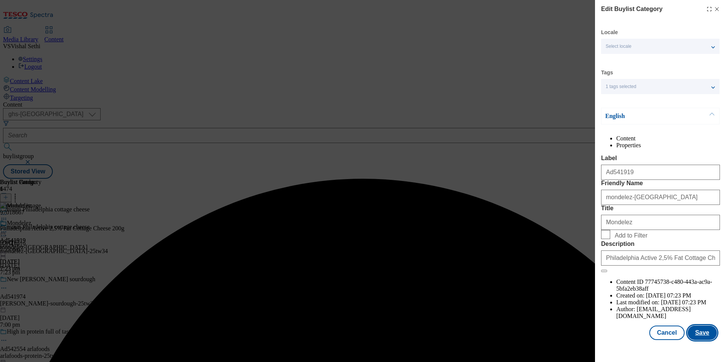
click at [697, 340] on button "Save" at bounding box center [701, 333] width 29 height 14
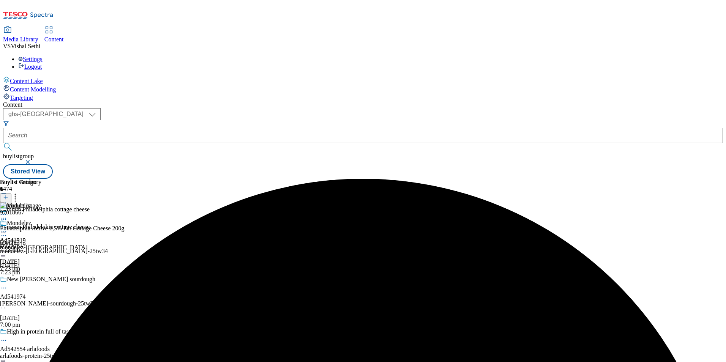
click at [8, 228] on icon at bounding box center [4, 232] width 8 height 8
click at [41, 280] on span "Preview" at bounding box center [33, 283] width 18 height 6
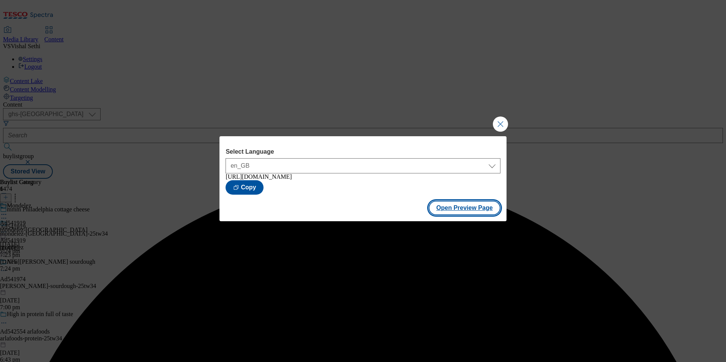
click at [460, 208] on button "Open Preview Page" at bounding box center [464, 208] width 72 height 14
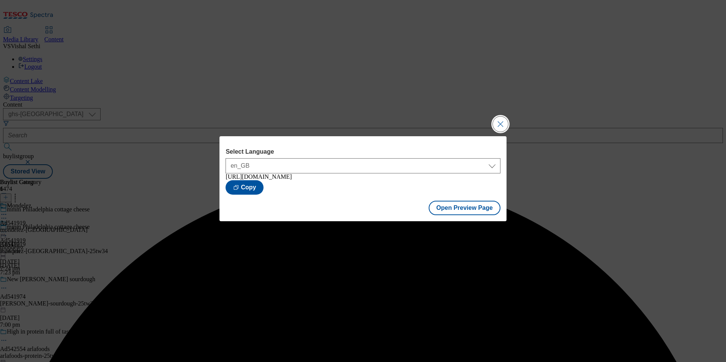
click at [494, 124] on button "Close Modal" at bounding box center [500, 124] width 15 height 15
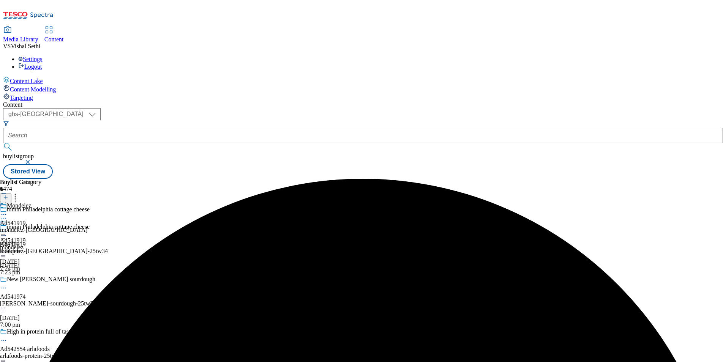
click at [8, 228] on icon at bounding box center [4, 232] width 8 height 8
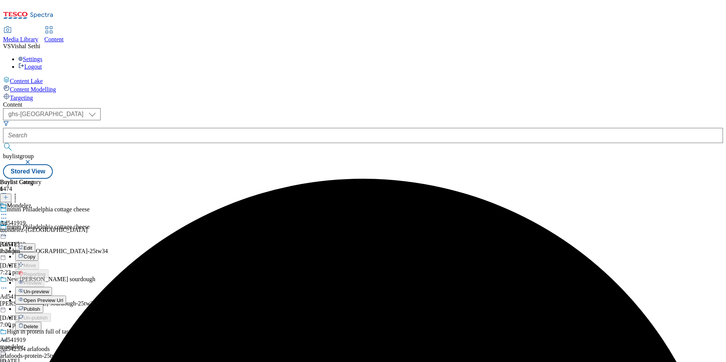
click at [40, 306] on span "Publish" at bounding box center [32, 309] width 17 height 6
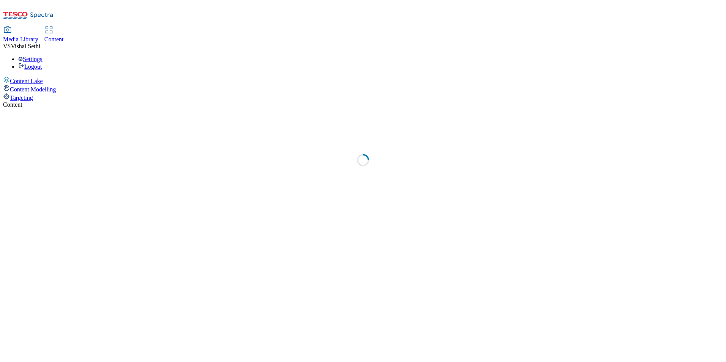
select select "ghs-[GEOGRAPHIC_DATA]"
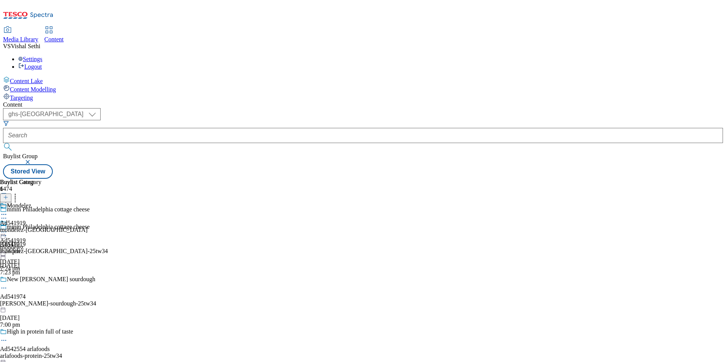
click at [8, 228] on icon at bounding box center [4, 232] width 8 height 8
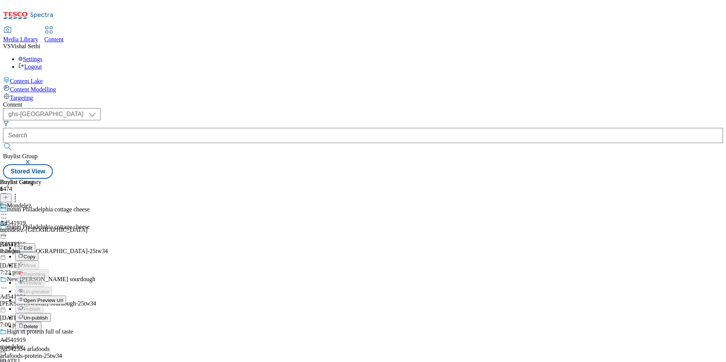
click at [35, 243] on button "Edit" at bounding box center [25, 247] width 20 height 9
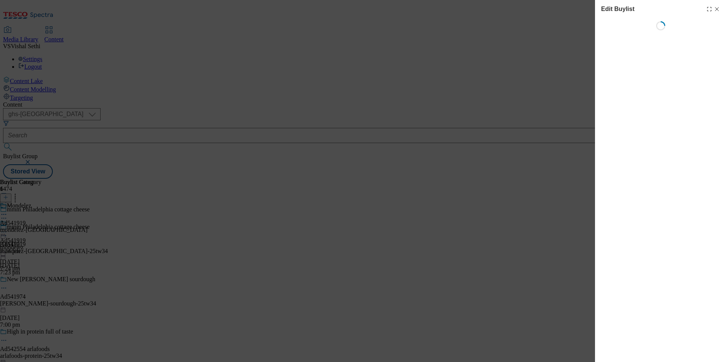
select select "tactical"
select select "supplier funded short term 1-3 weeks"
select select "dunnhumby"
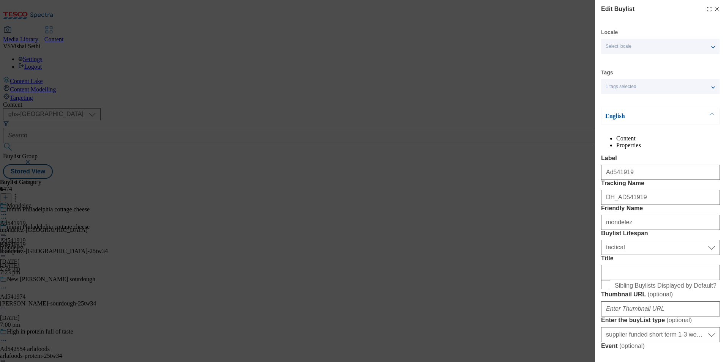
select select "Banner"
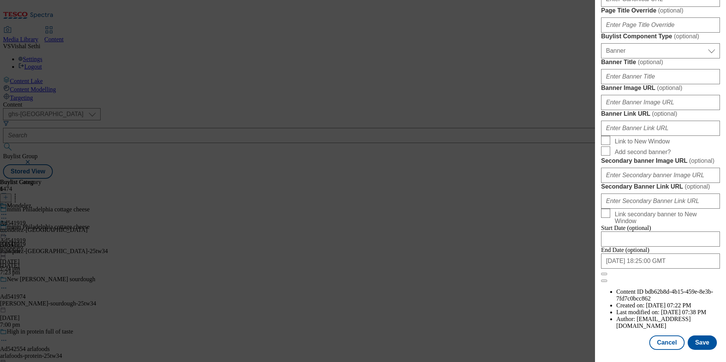
scroll to position [782, 0]
click at [672, 345] on button "Cancel" at bounding box center [666, 342] width 35 height 14
select select "tactical"
select select "supplier funded short term 1-3 weeks"
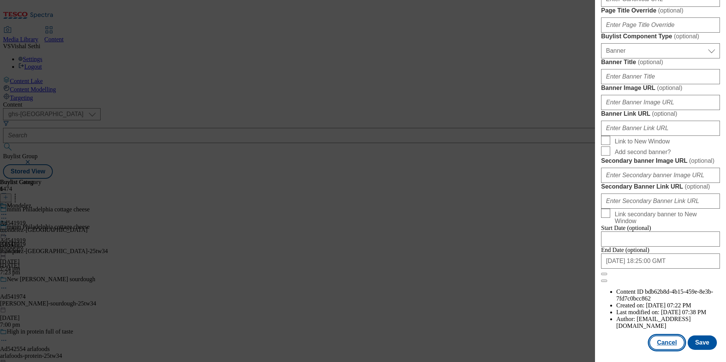
select select "dunnhumby"
select select "Banner"
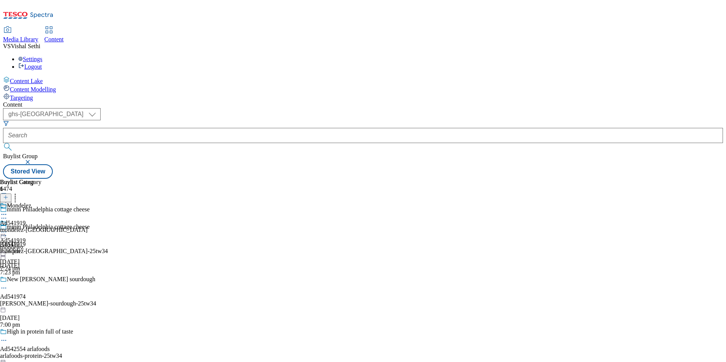
click at [8, 228] on icon at bounding box center [4, 232] width 8 height 8
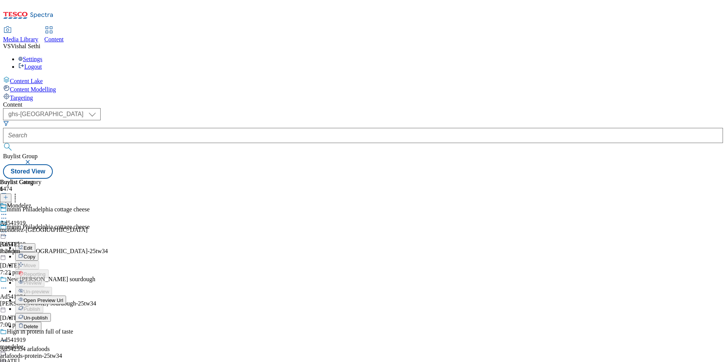
click at [63, 298] on span "Open Preview Url" at bounding box center [43, 301] width 39 height 6
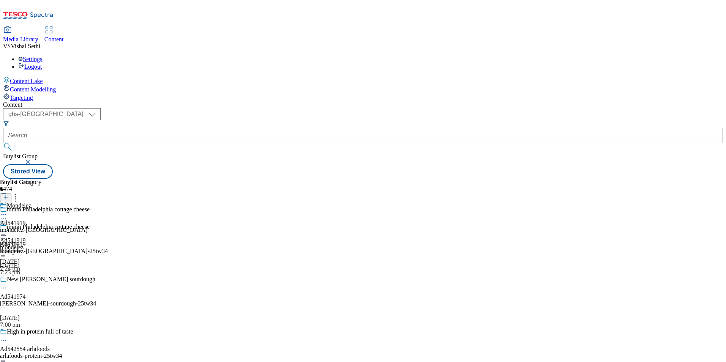
click at [8, 228] on icon at bounding box center [4, 232] width 8 height 8
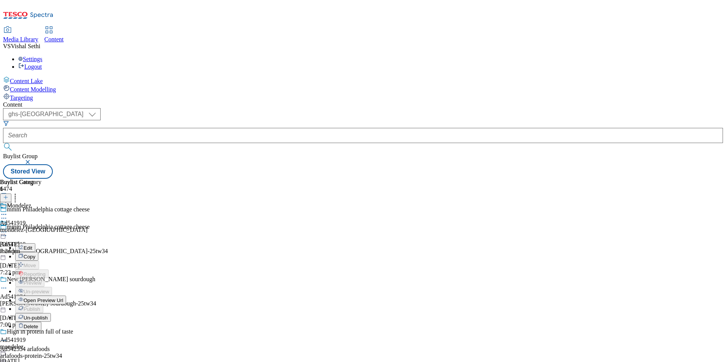
click at [48, 315] on span "Un-publish" at bounding box center [36, 318] width 24 height 6
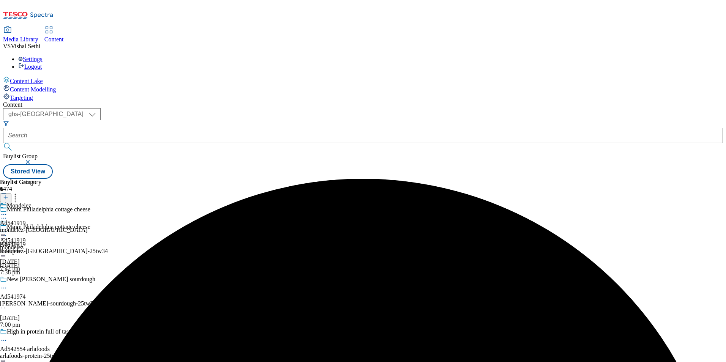
click at [8, 228] on icon at bounding box center [4, 232] width 8 height 8
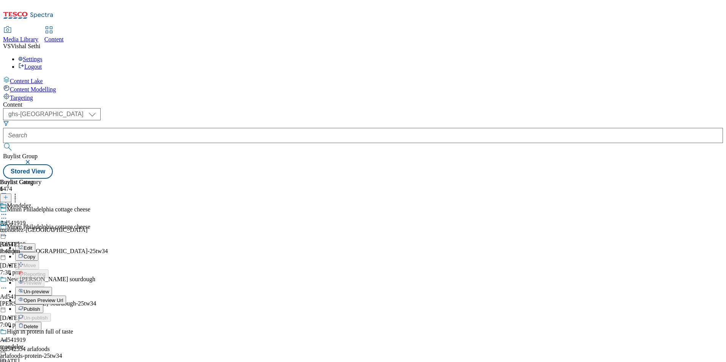
click at [49, 289] on span "Un-preview" at bounding box center [36, 292] width 25 height 6
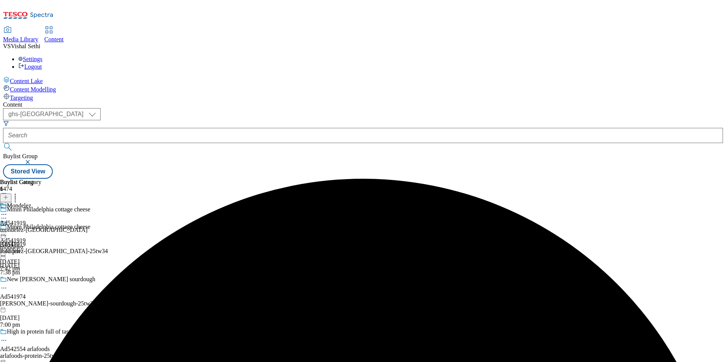
click at [5, 235] on circle at bounding box center [3, 235] width 1 height 1
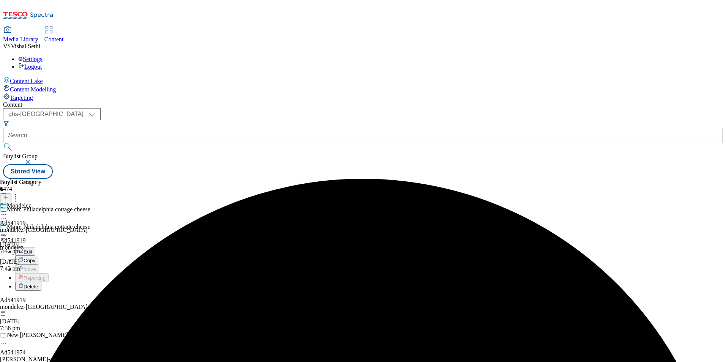
click at [35, 247] on button "Edit" at bounding box center [25, 251] width 20 height 9
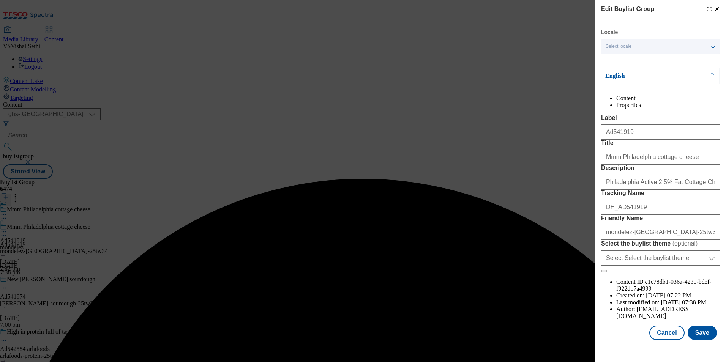
scroll to position [26, 0]
click at [661, 190] on input "Philadelphia Active 2,5% Fat Cottage Cheese 200g" at bounding box center [660, 182] width 119 height 15
paste input "Protein"
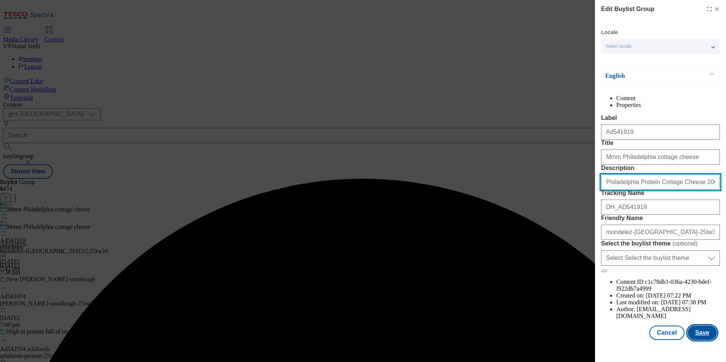
type input "Philadelphia Protein Cottage Cheese 200g"
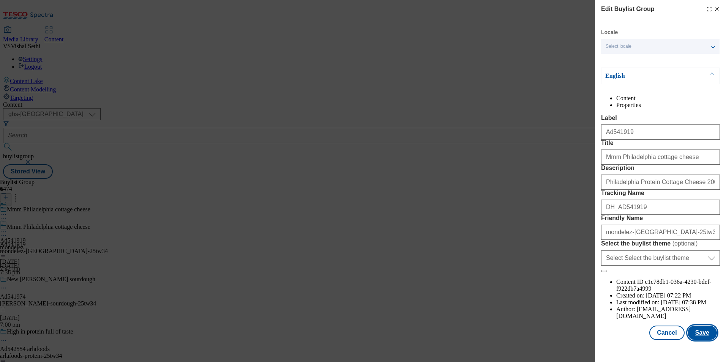
click at [698, 340] on button "Save" at bounding box center [701, 333] width 29 height 14
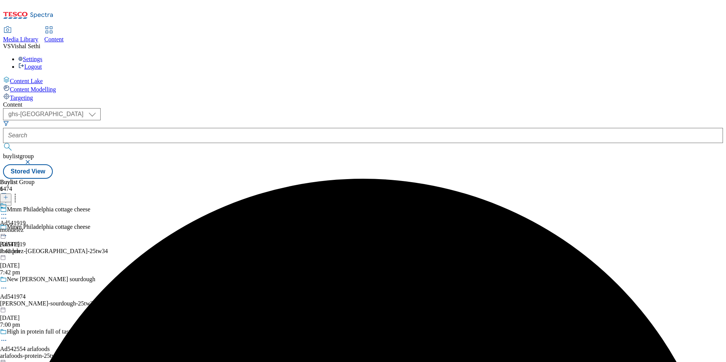
click at [6, 214] on circle at bounding box center [5, 214] width 1 height 1
click at [35, 226] on button "Edit" at bounding box center [25, 230] width 20 height 9
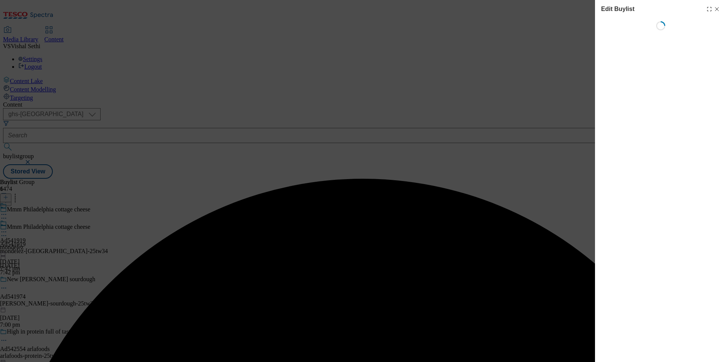
select select "tactical"
select select "supplier funded short term 1-3 weeks"
select select "dunnhumby"
select select "Banner"
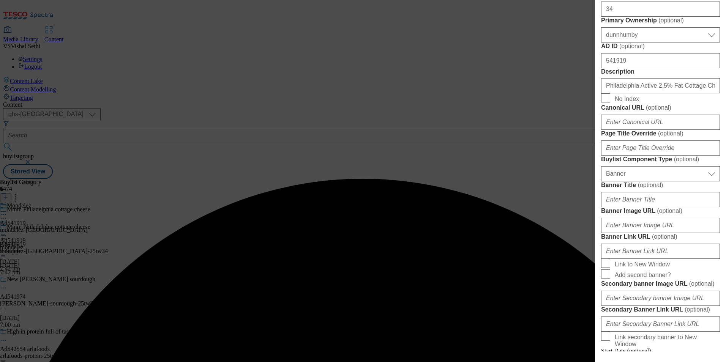
scroll to position [380, 0]
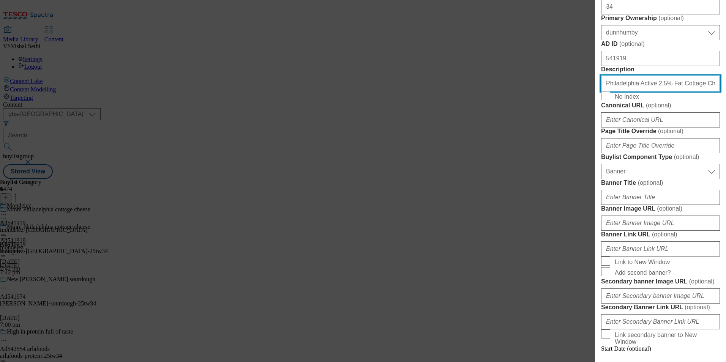
click at [654, 91] on input "Philadelphia Active 2,5% Fat Cottage Cheese 200g" at bounding box center [660, 83] width 119 height 15
paste input "Protein"
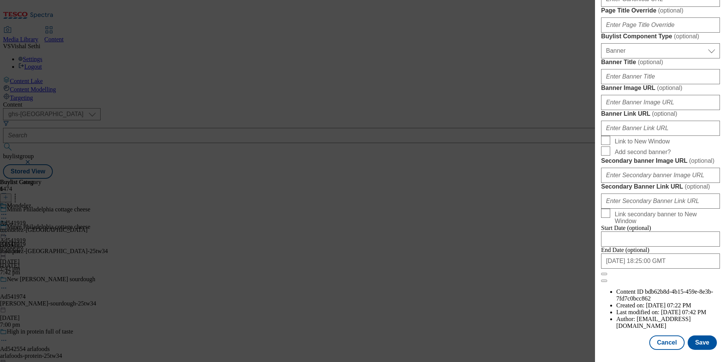
scroll to position [782, 0]
type input "Philadelphia Protein Cottage Cheese 200g"
click at [704, 341] on button "Save" at bounding box center [701, 342] width 29 height 14
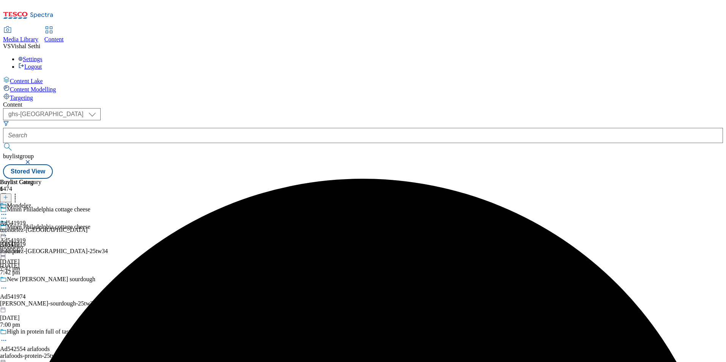
click at [8, 211] on icon at bounding box center [4, 215] width 8 height 8
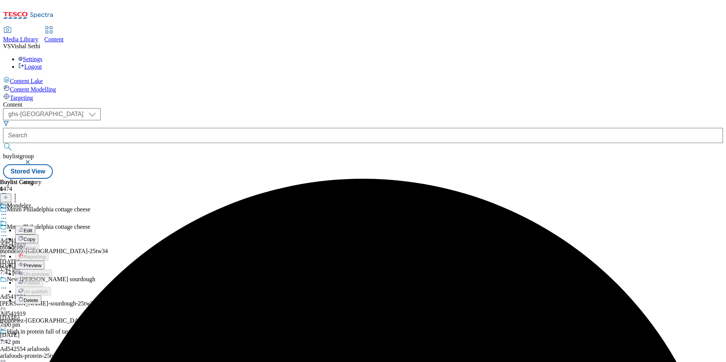
click at [32, 228] on span "Edit" at bounding box center [28, 231] width 9 height 6
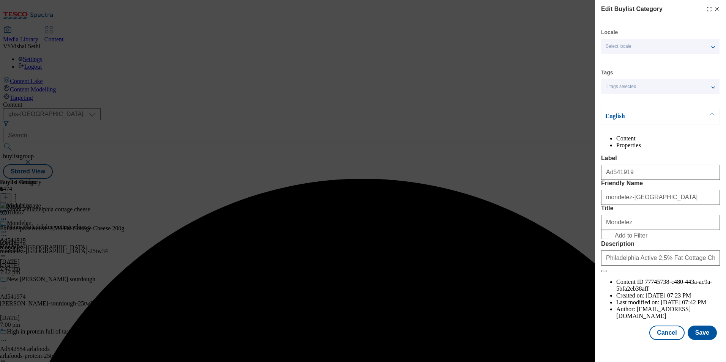
scroll to position [11, 0]
click at [665, 266] on input "Philadelphia Active 2,5% Fat Cottage Cheese 200g" at bounding box center [660, 257] width 119 height 15
paste input "Protein"
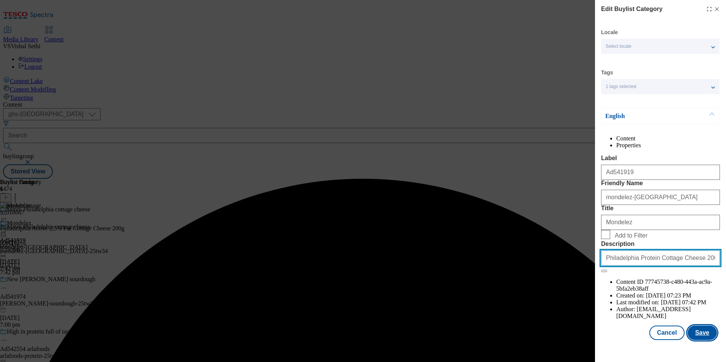
type input "Philadelphia Protein Cottage Cheese 200g"
click at [698, 338] on button "Save" at bounding box center [701, 333] width 29 height 14
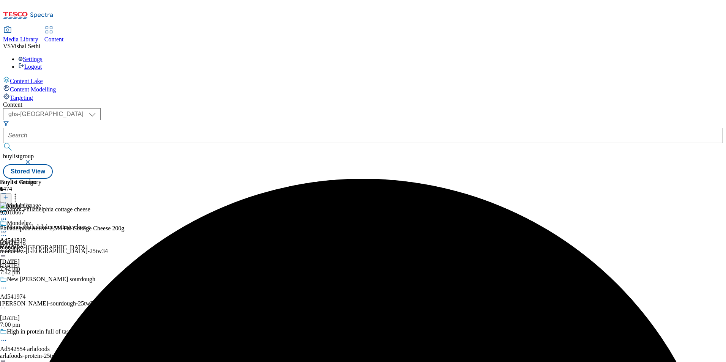
click at [8, 228] on icon at bounding box center [4, 232] width 8 height 8
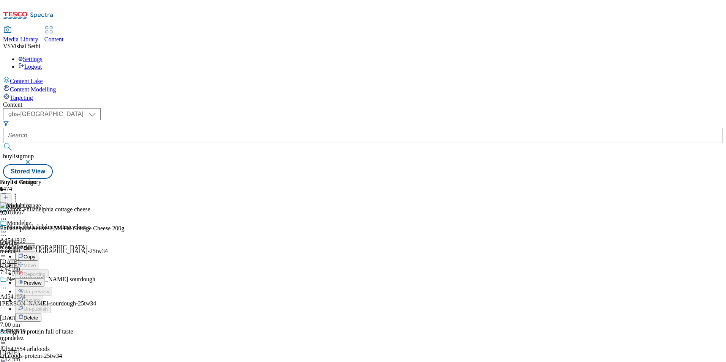
click at [41, 280] on span "Preview" at bounding box center [33, 283] width 18 height 6
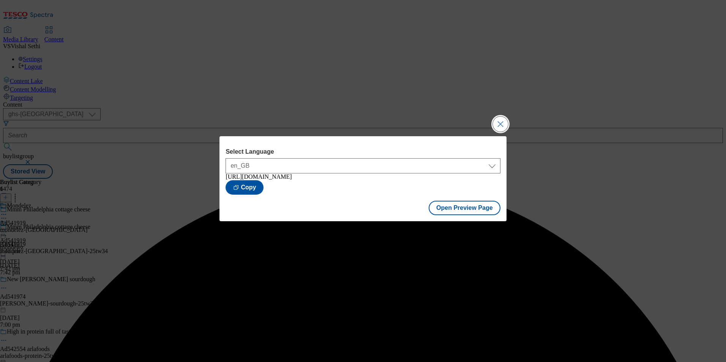
click at [500, 121] on button "Close Modal" at bounding box center [500, 124] width 15 height 15
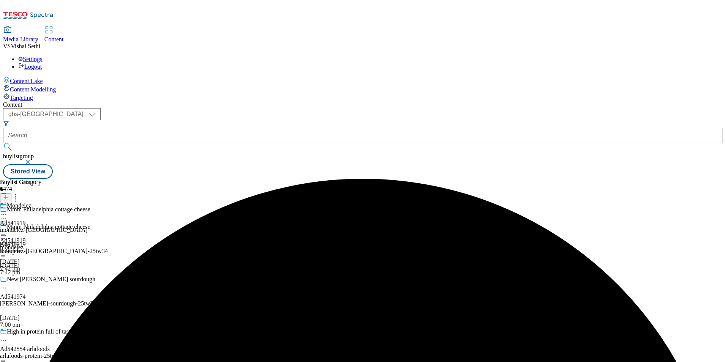
click at [617, 179] on div "Buylist Group 6474 Mmm Philadelphia cottage cheese Mmm Philadelphia cottage che…" at bounding box center [363, 179] width 720 height 0
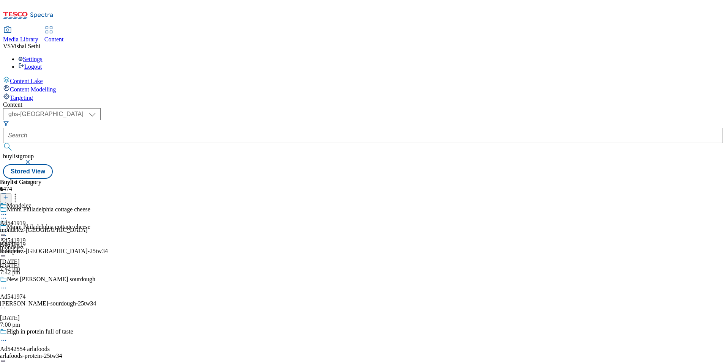
click at [5, 231] on circle at bounding box center [3, 231] width 1 height 1
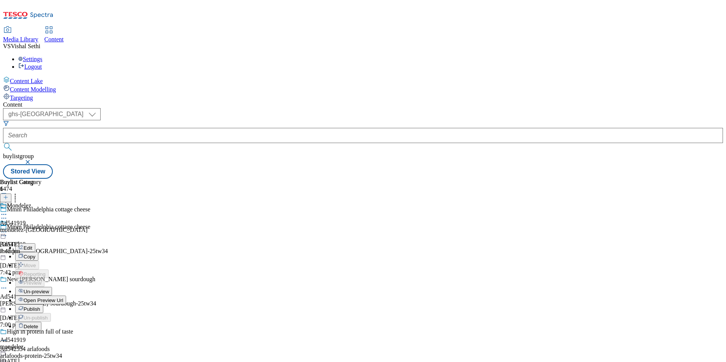
click at [40, 306] on span "Publish" at bounding box center [32, 309] width 17 height 6
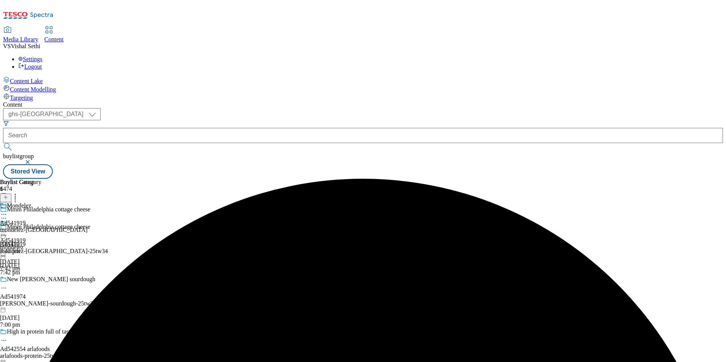
click at [8, 228] on icon at bounding box center [4, 232] width 8 height 8
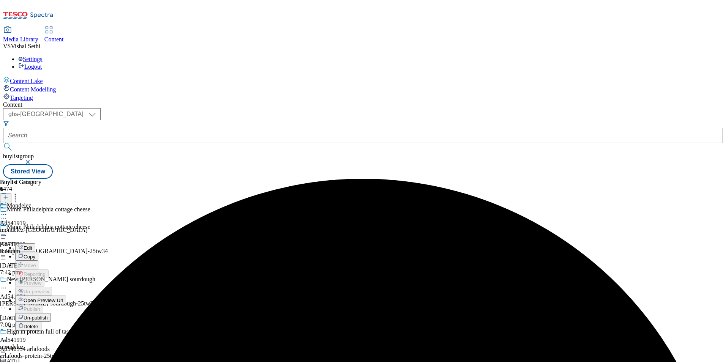
click at [63, 298] on span "Open Preview Url" at bounding box center [43, 301] width 39 height 6
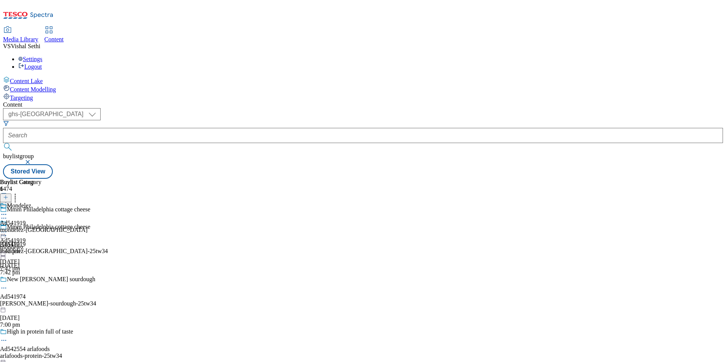
click at [8, 198] on icon at bounding box center [5, 200] width 5 height 5
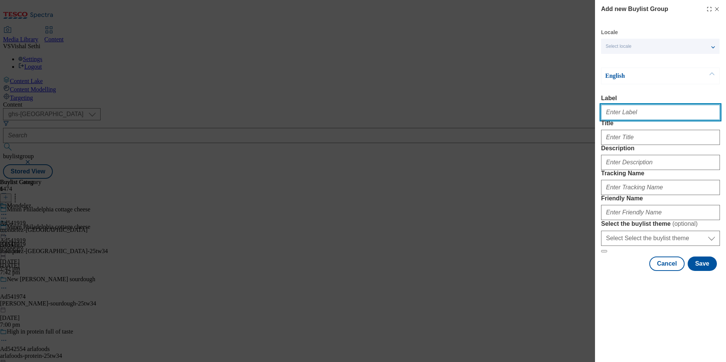
click at [650, 116] on input "Label" at bounding box center [660, 112] width 119 height 15
paste input "539909"
type input "Ad539909"
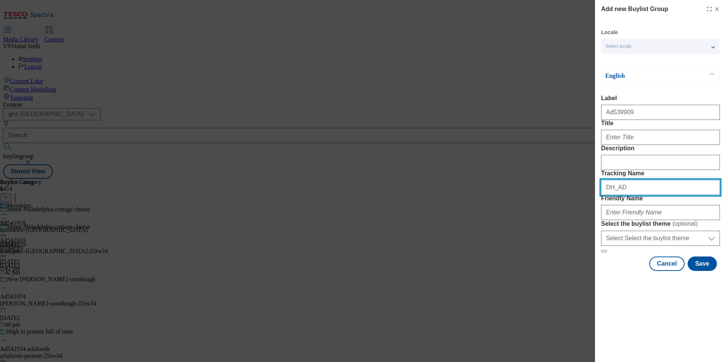
paste input "539909"
type input "DH_AD539909"
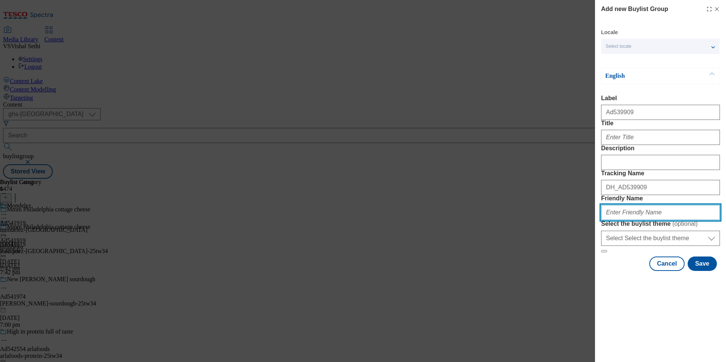
click at [647, 220] on input "Friendly Name" at bounding box center [660, 212] width 119 height 15
paste input "upfield-flora-spread-25tw34"
type input "upfield-flora-spread-25tw34"
click at [650, 162] on form "Label Ad539909 Title Description Tracking Name DH_AD539909 Friendly Name upfiel…" at bounding box center [660, 174] width 119 height 158
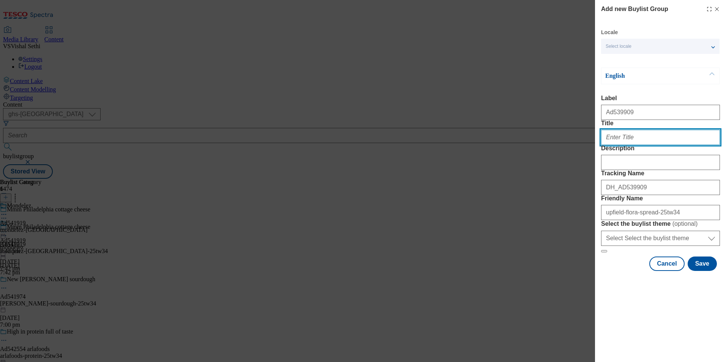
click at [645, 145] on input "Title" at bounding box center [660, 137] width 119 height 15
paste input "Deliciously buttery natural ingredients"
type input "Deliciously buttery natural ingredients"
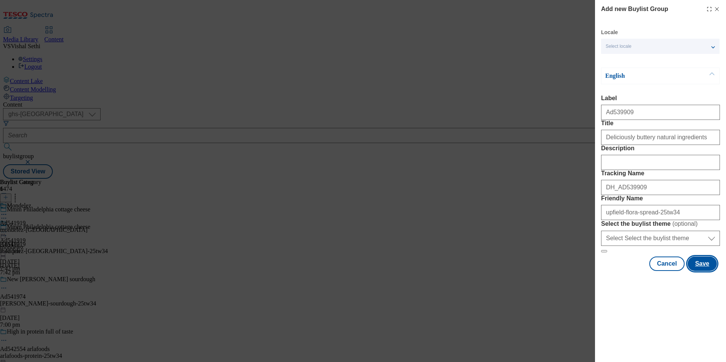
click at [704, 271] on button "Save" at bounding box center [701, 264] width 29 height 14
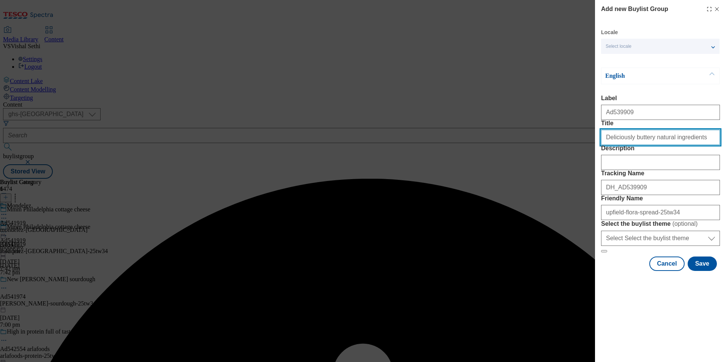
click at [694, 145] on input "Deliciously buttery natural ingredients" at bounding box center [660, 137] width 119 height 15
type input "Deliciously buttery natural ingredients"
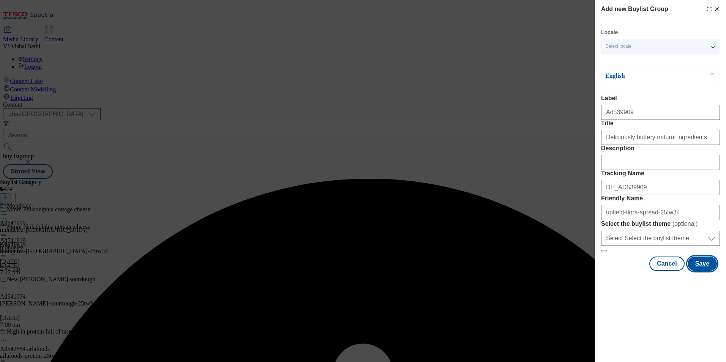
click at [704, 271] on button "Save" at bounding box center [701, 264] width 29 height 14
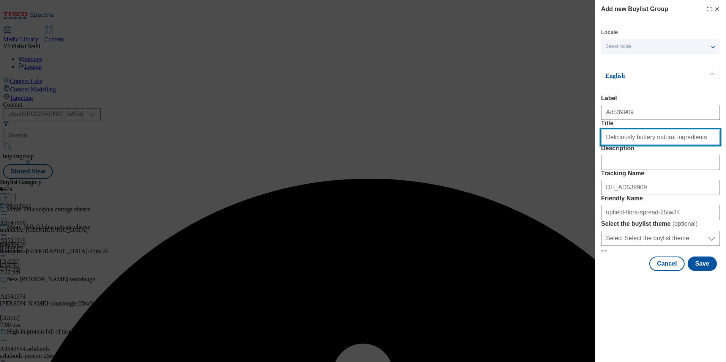
drag, startPoint x: 692, startPoint y: 155, endPoint x: 701, endPoint y: 170, distance: 17.0
click at [692, 145] on input "Deliciously buttery natural ingredients" at bounding box center [660, 137] width 119 height 15
type input "Deliciously buttery natural ingredients"
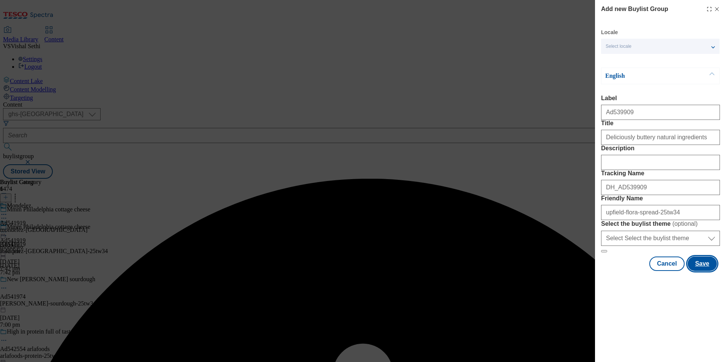
click at [701, 271] on button "Save" at bounding box center [701, 264] width 29 height 14
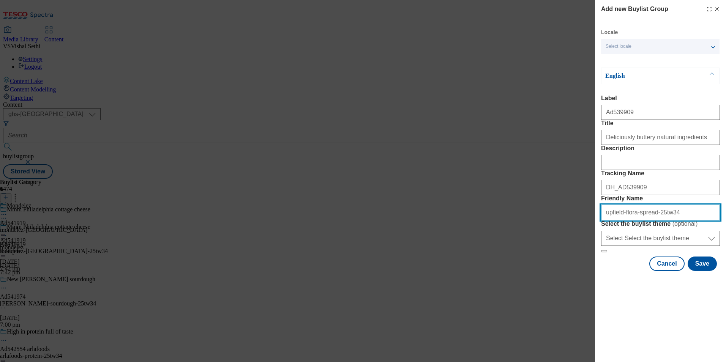
click at [649, 220] on input "upfield-flora-spread-25tw34" at bounding box center [660, 212] width 119 height 15
type input "upfield-flora-spread-range-25tw34"
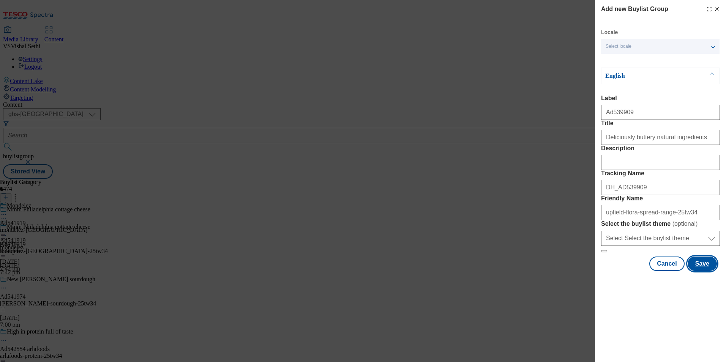
click at [710, 271] on button "Save" at bounding box center [701, 264] width 29 height 14
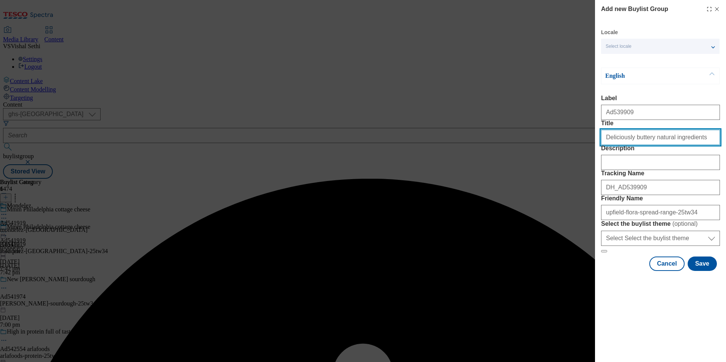
click at [698, 145] on input "Title" at bounding box center [660, 137] width 119 height 15
type input "Deliciously buttery natural ingredients"
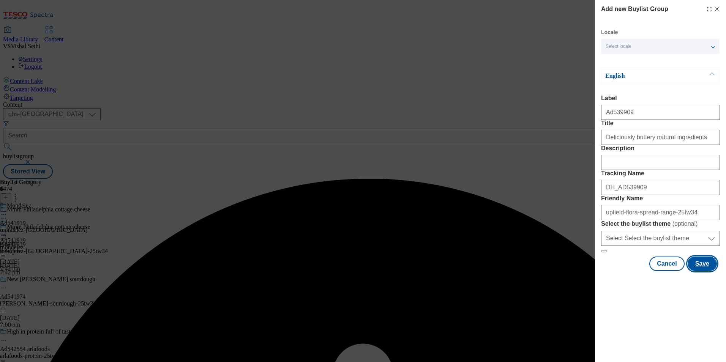
click at [704, 271] on button "Save" at bounding box center [701, 264] width 29 height 14
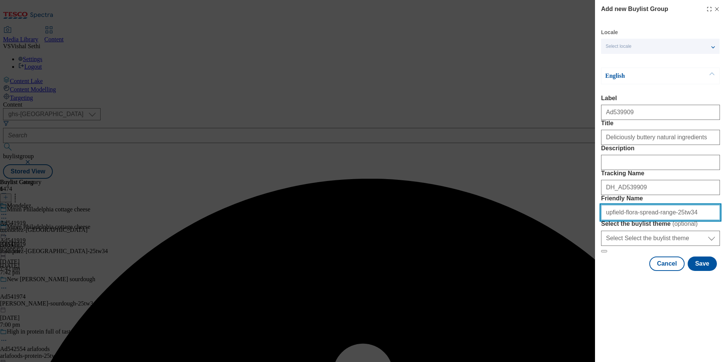
drag, startPoint x: 662, startPoint y: 267, endPoint x: 647, endPoint y: 269, distance: 14.6
click at [647, 220] on input "upfield-flora-spread-range-25tw34" at bounding box center [660, 212] width 119 height 15
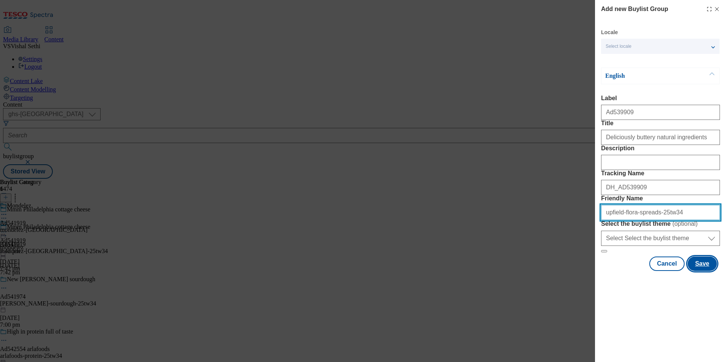
type input "upfield-flora-spreads-25tw34"
click at [710, 271] on button "Save" at bounding box center [701, 264] width 29 height 14
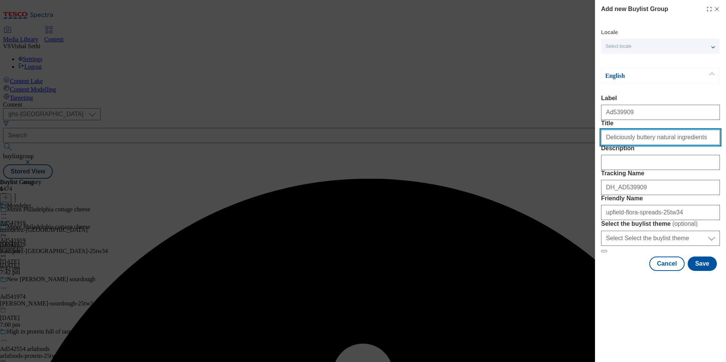
click at [698, 145] on input "Title" at bounding box center [660, 137] width 119 height 15
type input "Deliciously buttery natural ingredients"
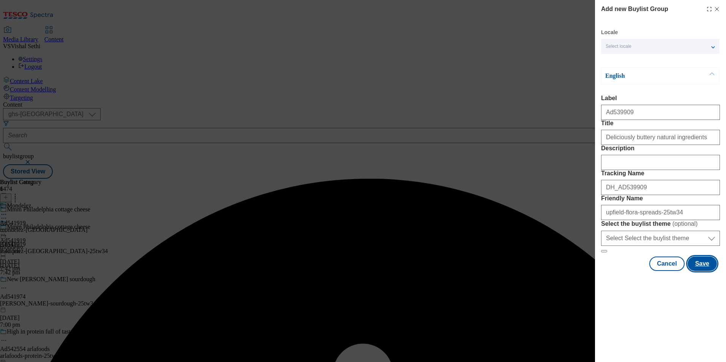
click at [704, 271] on button "Save" at bounding box center [701, 264] width 29 height 14
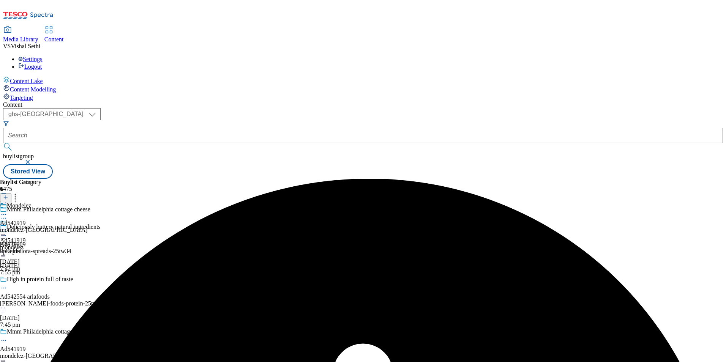
click at [210, 224] on div "Deliciously buttery natural ingredients Ad539909 upfield-flora-spreads-25tw34 8…" at bounding box center [105, 250] width 210 height 52
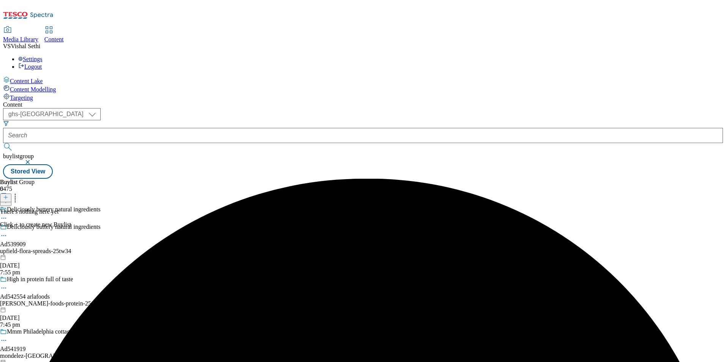
click at [11, 194] on button at bounding box center [5, 198] width 11 height 9
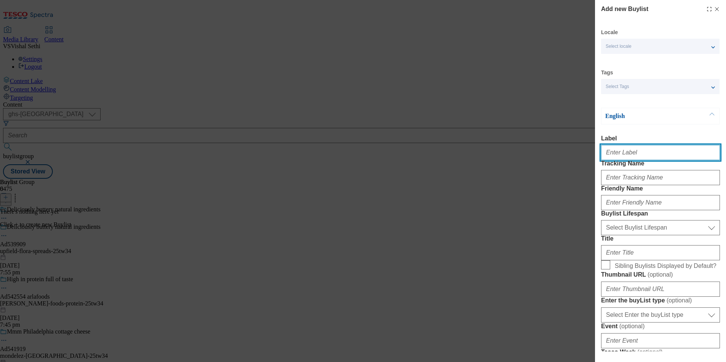
click at [646, 153] on input "Label" at bounding box center [660, 152] width 119 height 15
paste input "539909"
type input "Ad539909"
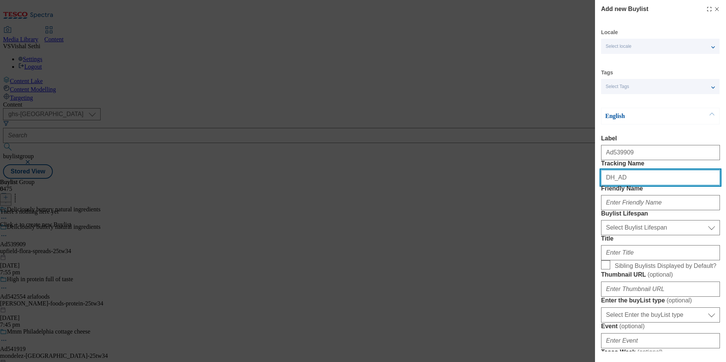
paste input "539909"
type input "DH_AD539909"
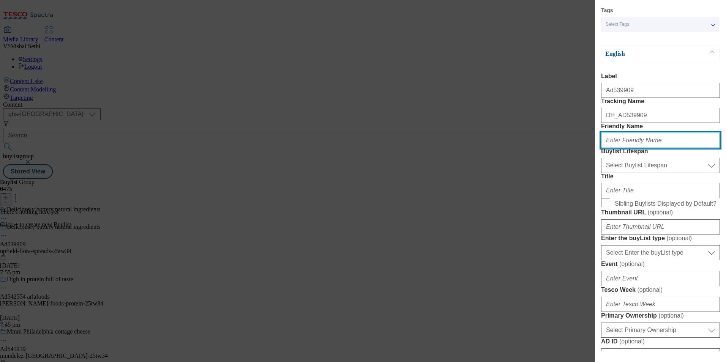
scroll to position [76, 0]
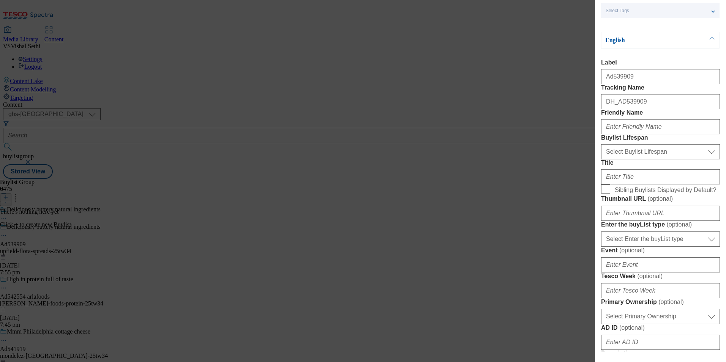
click at [450, 194] on div "Add new Buylist Locale Select locale English Welsh Tags Select Tags fnf marketp…" at bounding box center [363, 181] width 726 height 362
click at [642, 134] on input "Friendly Name" at bounding box center [660, 126] width 119 height 15
paste input "upfield"
type input "upfield"
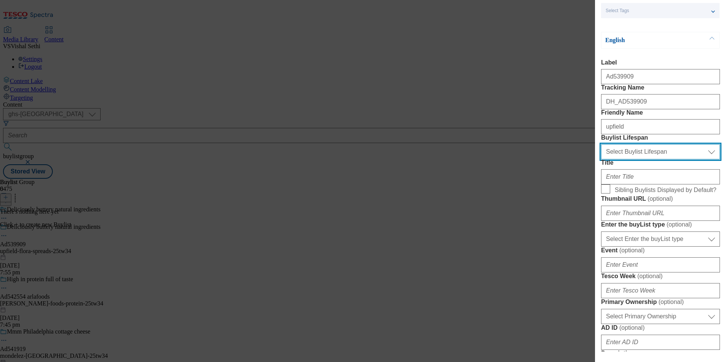
drag, startPoint x: 656, startPoint y: 188, endPoint x: 658, endPoint y: 196, distance: 8.7
click at [656, 159] on select "Select Buylist Lifespan evergreen seasonal tactical" at bounding box center [660, 151] width 119 height 15
select select "tactical"
click at [601, 159] on select "Select Buylist Lifespan evergreen seasonal tactical" at bounding box center [660, 151] width 119 height 15
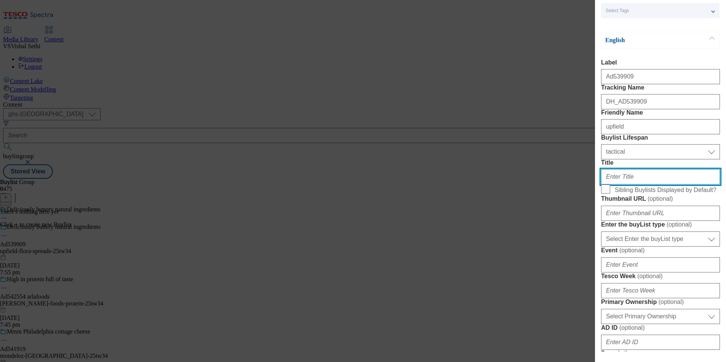
click at [632, 184] on input "Title" at bounding box center [660, 176] width 119 height 15
type input "Cook, bake, spread"
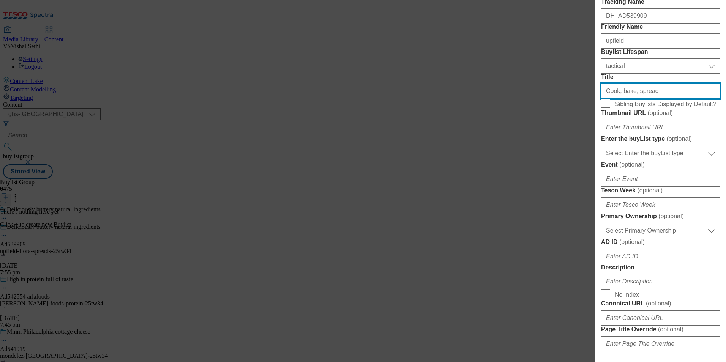
scroll to position [266, 0]
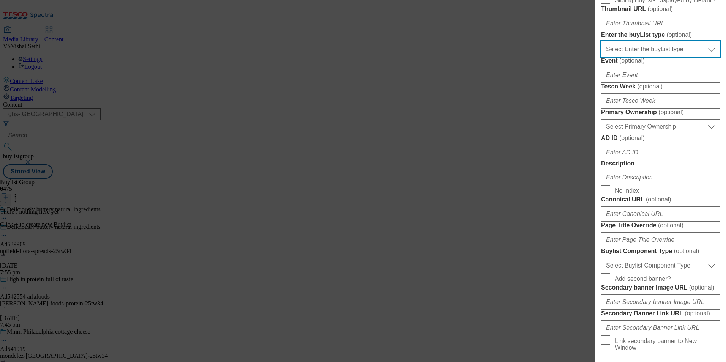
click at [657, 57] on select "Select Enter the buyList type event supplier funded long term >4 weeks supplier…" at bounding box center [660, 49] width 119 height 15
select select "supplier funded short term 1-3 weeks"
click at [601, 57] on select "Select Enter the buyList type event supplier funded long term >4 weeks supplier…" at bounding box center [660, 49] width 119 height 15
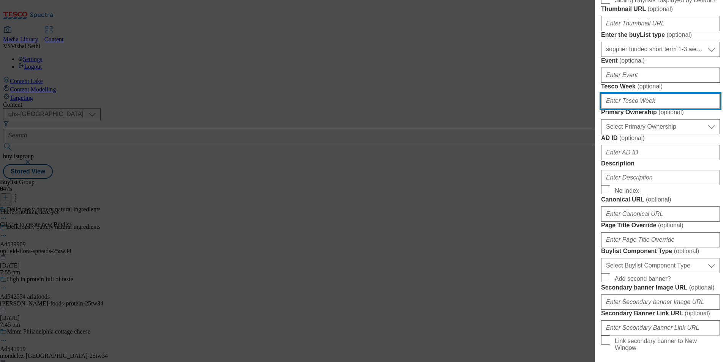
click at [650, 109] on input "Tesco Week ( optional )" at bounding box center [660, 100] width 119 height 15
type input "34"
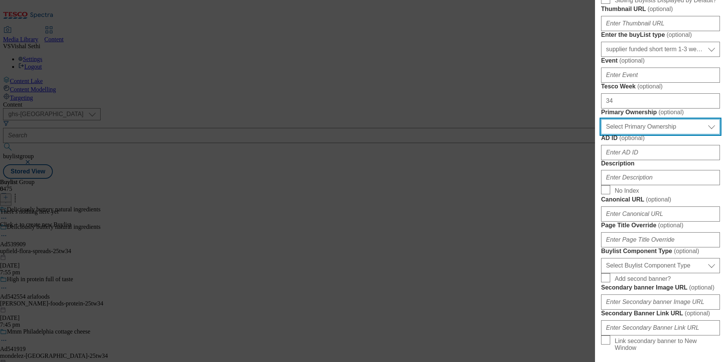
select select "dunnhumby"
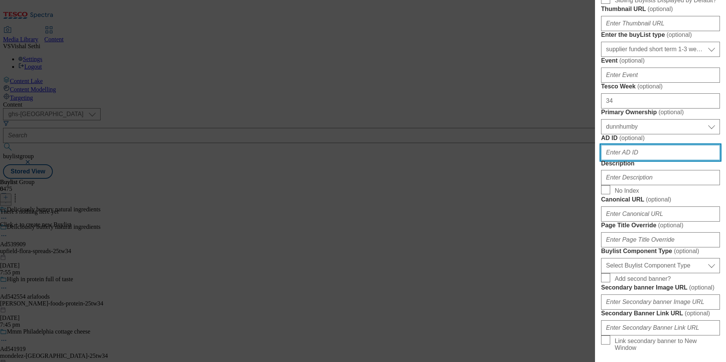
paste input "539909"
type input "539909"
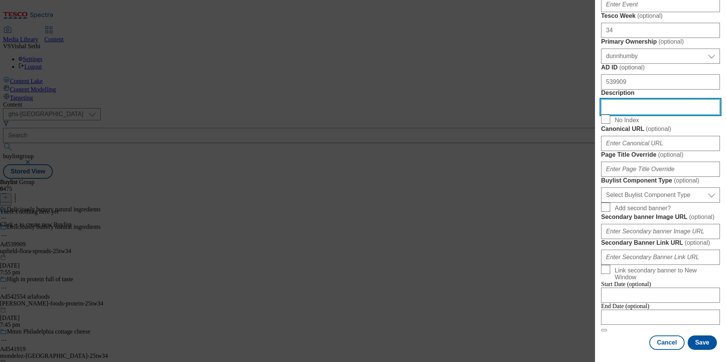
scroll to position [612, 0]
click at [654, 184] on div "Select Buylist Component Type Banner Competition Header Meal Select Buylist Com…" at bounding box center [660, 193] width 119 height 18
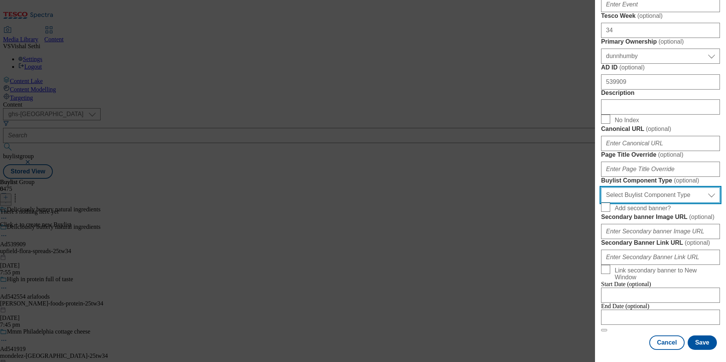
drag, startPoint x: 656, startPoint y: 120, endPoint x: 657, endPoint y: 126, distance: 5.8
click at [656, 187] on select "Select Buylist Component Type Banner Competition Header Meal" at bounding box center [660, 194] width 119 height 15
select select "Banner"
click at [601, 187] on select "Select Buylist Component Type Banner Competition Header Meal" at bounding box center [660, 194] width 119 height 15
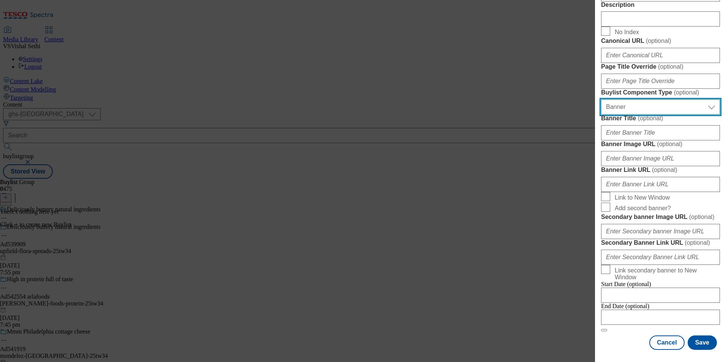
scroll to position [749, 0]
click at [614, 338] on div "Cancel Save" at bounding box center [660, 342] width 119 height 14
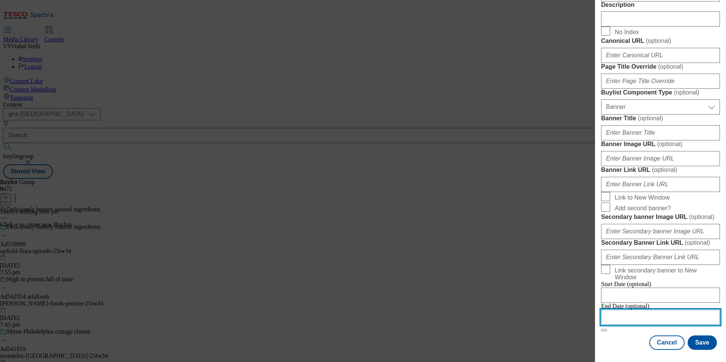
click at [649, 310] on input "Modal" at bounding box center [660, 317] width 119 height 15
select select "2025"
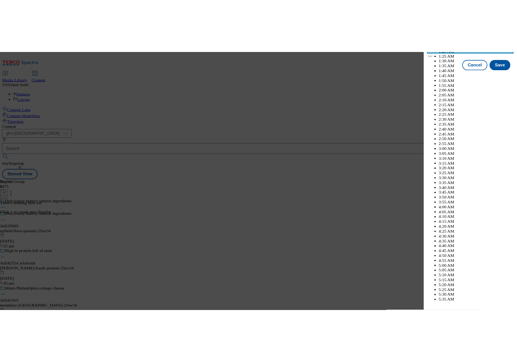
scroll to position [3352, 0]
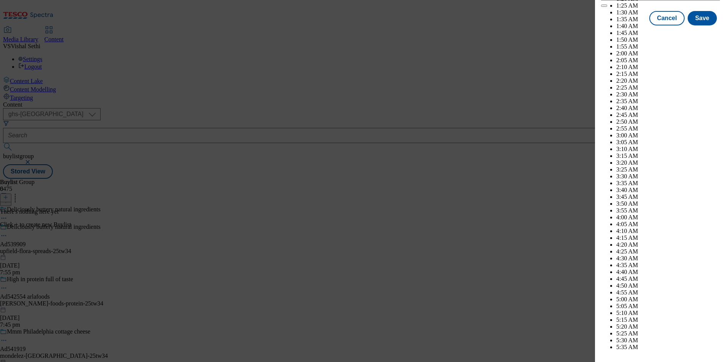
select select "December"
select select "2026"
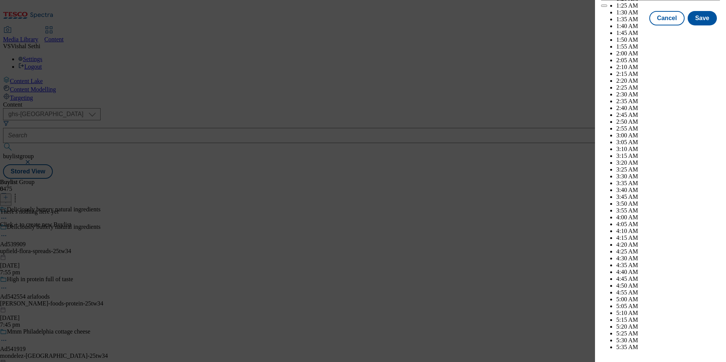
select select "January"
click at [693, 32] on button "Save" at bounding box center [701, 25] width 29 height 14
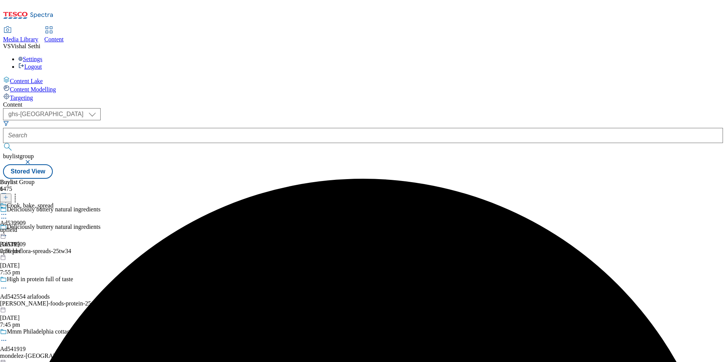
click at [54, 227] on div "upfield" at bounding box center [27, 230] width 54 height 7
click at [8, 195] on icon at bounding box center [5, 197] width 5 height 5
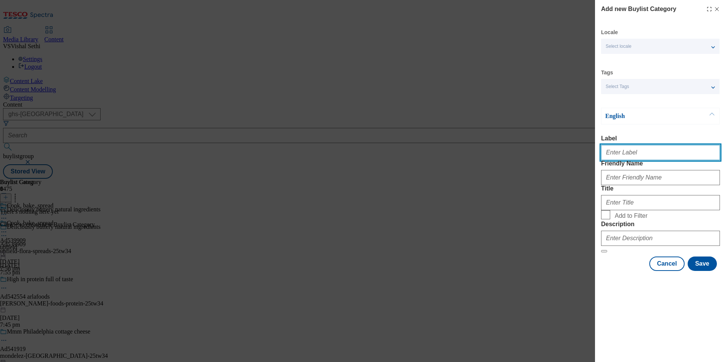
click at [647, 156] on input "Label" at bounding box center [660, 152] width 119 height 15
paste input "539909"
type input "Ad539909"
drag, startPoint x: 534, startPoint y: 315, endPoint x: 679, endPoint y: 259, distance: 155.8
click at [534, 315] on div "Add new Buylist Category Locale Select locale English Welsh Tags Select Tags fn…" at bounding box center [363, 181] width 726 height 362
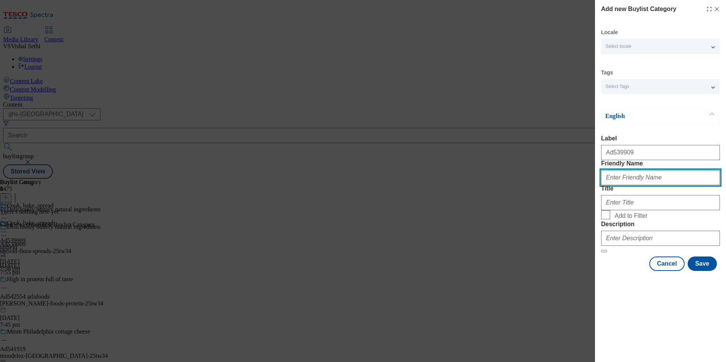
click at [656, 185] on input "Friendly Name" at bounding box center [660, 177] width 119 height 15
paste input "upfield-flora-spreads"
type input "upfield-flora-spreads"
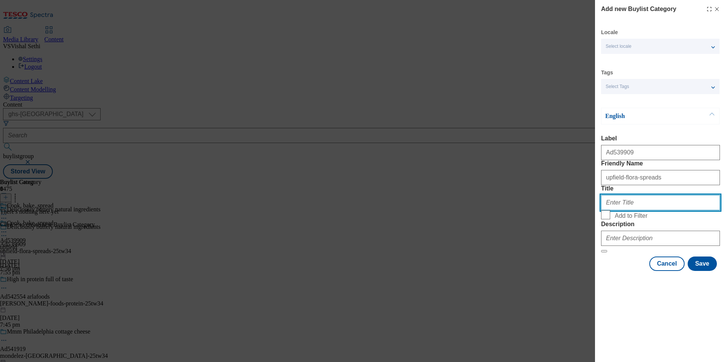
paste input "Upfield Foods UK Limited"
type input "Upfield Foods UK Limited"
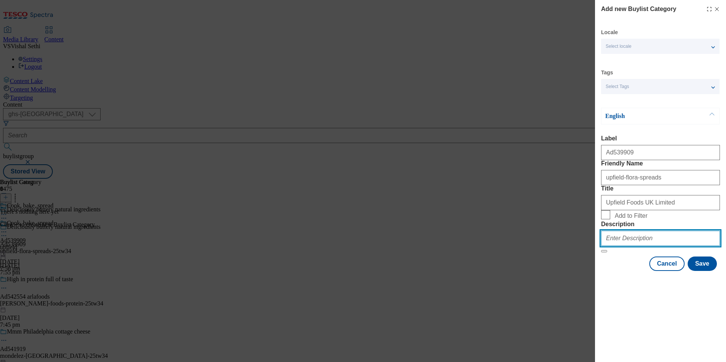
drag, startPoint x: 663, startPoint y: 293, endPoint x: 683, endPoint y: 306, distance: 24.0
click at [663, 246] on input "Description" at bounding box center [660, 238] width 119 height 15
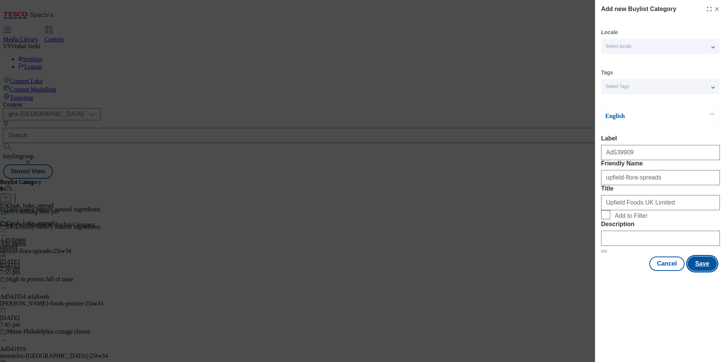
click at [703, 271] on button "Save" at bounding box center [701, 264] width 29 height 14
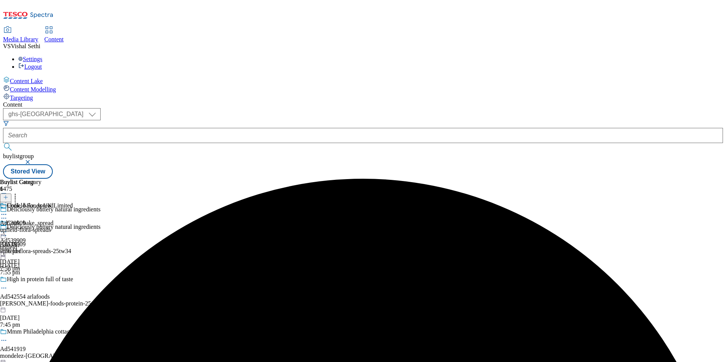
click at [73, 202] on div "Upfield Foods UK Limited Ad539909 upfield-flora-spreads 8 Oct 2025 7:56 pm" at bounding box center [36, 228] width 73 height 52
click at [8, 195] on icon at bounding box center [5, 197] width 5 height 5
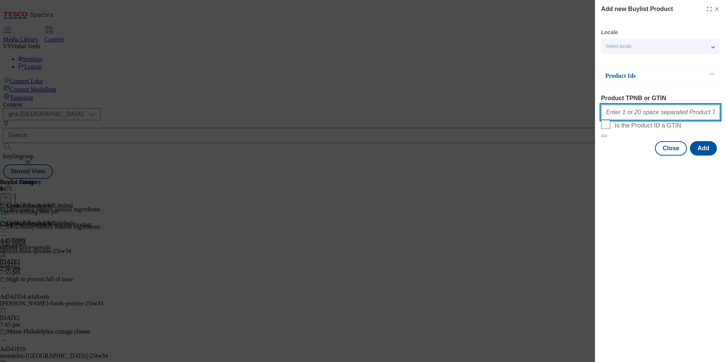
drag, startPoint x: 668, startPoint y: 117, endPoint x: 674, endPoint y: 118, distance: 6.6
click at [668, 117] on input "Product TPNB or GTIN" at bounding box center [660, 112] width 119 height 15
paste input "86460971 86460965"
type input "86460971 86460965"
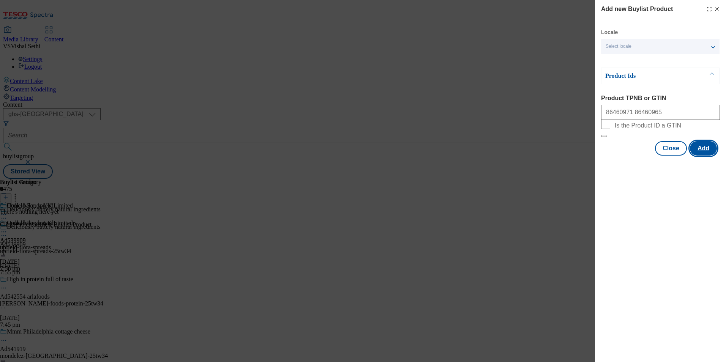
click at [708, 156] on button "Add" at bounding box center [703, 148] width 27 height 14
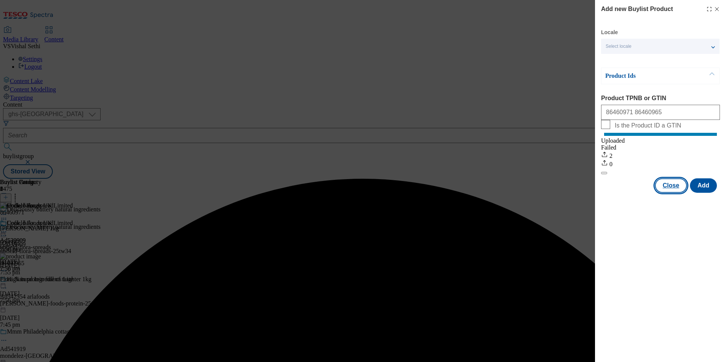
click at [671, 193] on button "Close" at bounding box center [671, 185] width 32 height 14
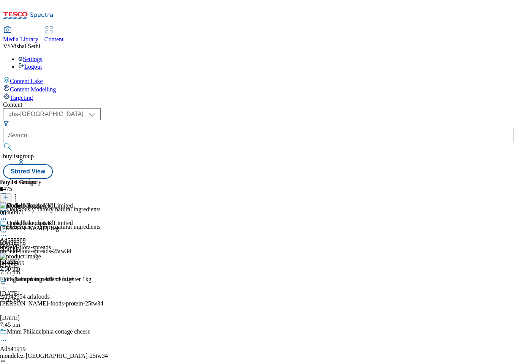
click at [8, 232] on icon at bounding box center [4, 236] width 8 height 8
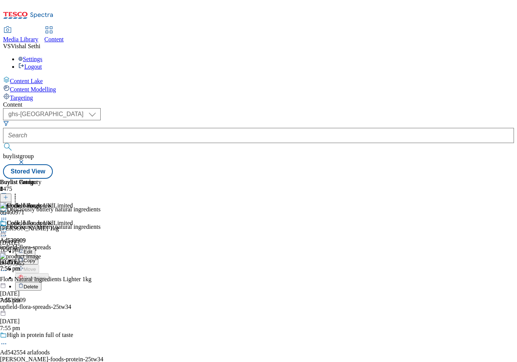
click at [32, 249] on span "Edit" at bounding box center [28, 252] width 9 height 6
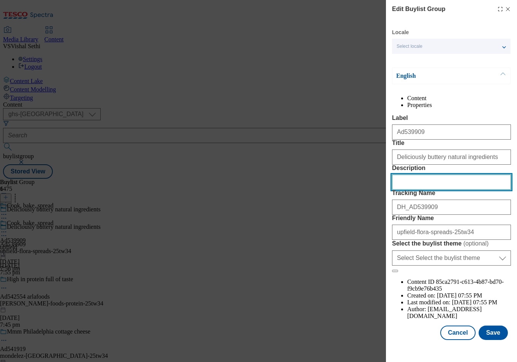
click at [435, 190] on input "Description" at bounding box center [451, 182] width 119 height 15
paste input "Flora Buttery 1kg"
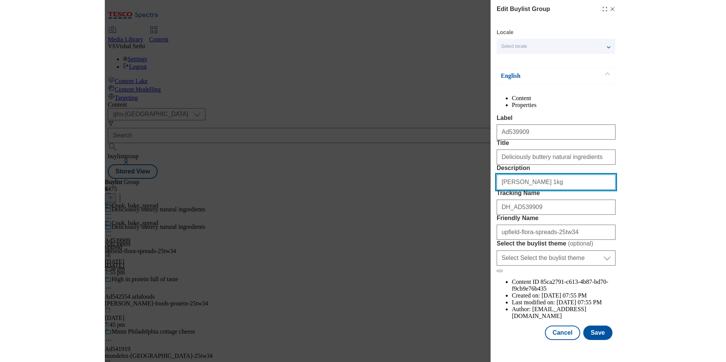
scroll to position [26, 0]
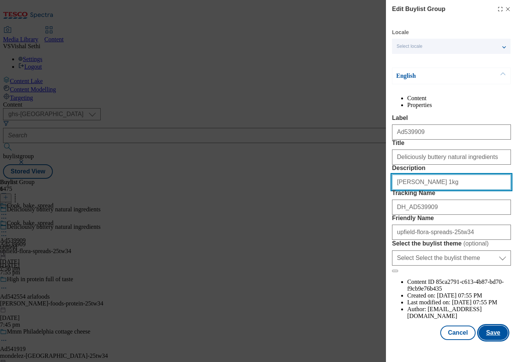
type input "Flora Buttery 1kg"
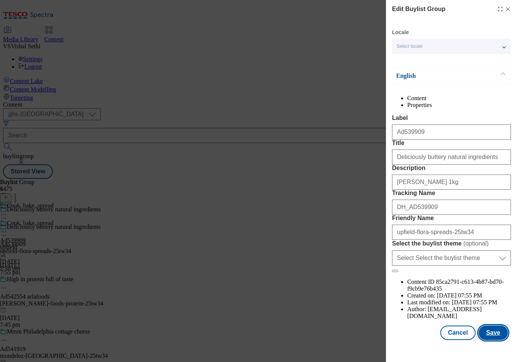
click at [494, 340] on button "Save" at bounding box center [492, 333] width 29 height 14
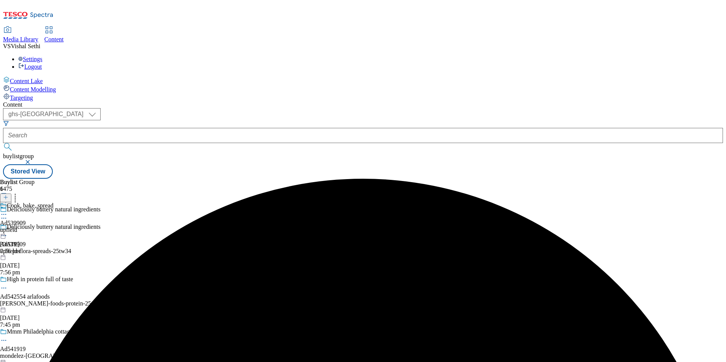
click at [8, 211] on icon at bounding box center [4, 215] width 8 height 8
click at [32, 228] on span "Edit" at bounding box center [28, 231] width 9 height 6
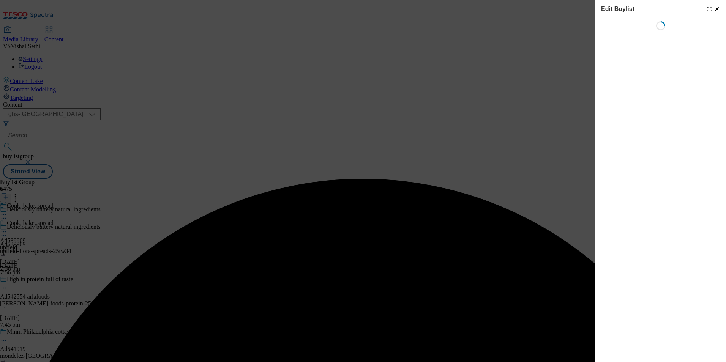
select select "tactical"
select select "supplier funded short term 1-3 weeks"
select select "dunnhumby"
select select "Banner"
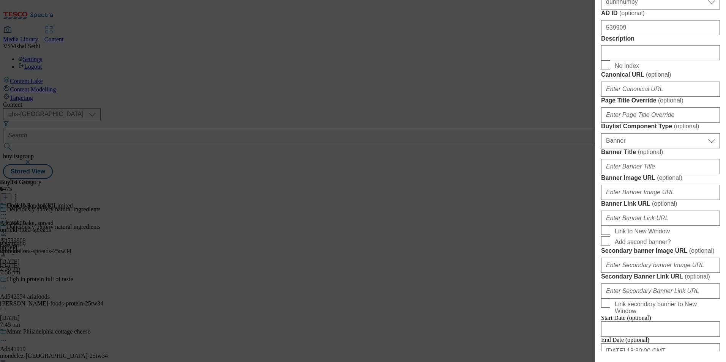
scroll to position [417, 0]
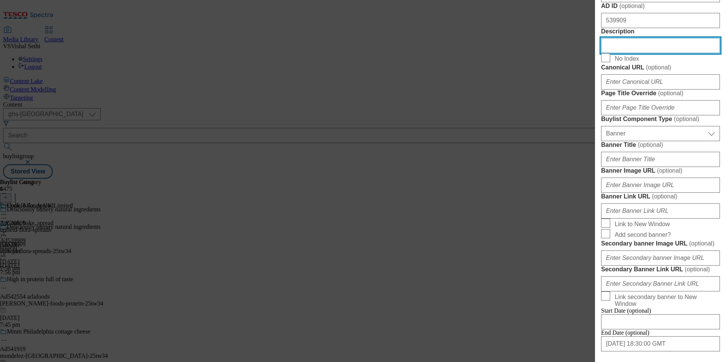
click at [649, 53] on input "Description" at bounding box center [660, 45] width 119 height 15
paste input "Flora Buttery 1kg"
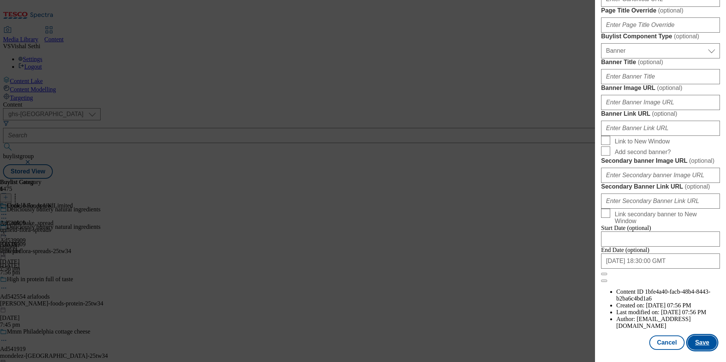
scroll to position [782, 0]
type input "Flora Buttery 1kg"
click at [697, 344] on button "Save" at bounding box center [701, 342] width 29 height 14
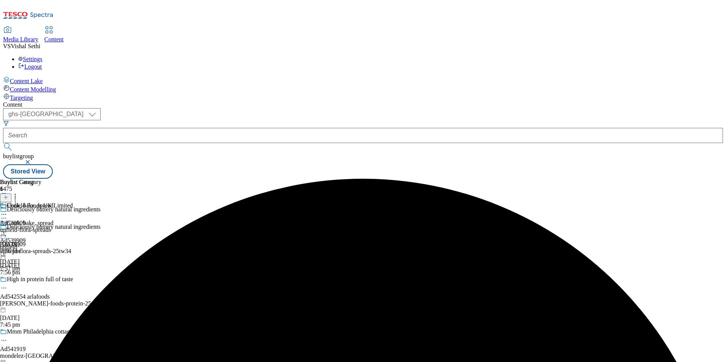
click at [6, 214] on circle at bounding box center [5, 214] width 1 height 1
click at [32, 228] on span "Edit" at bounding box center [28, 231] width 9 height 6
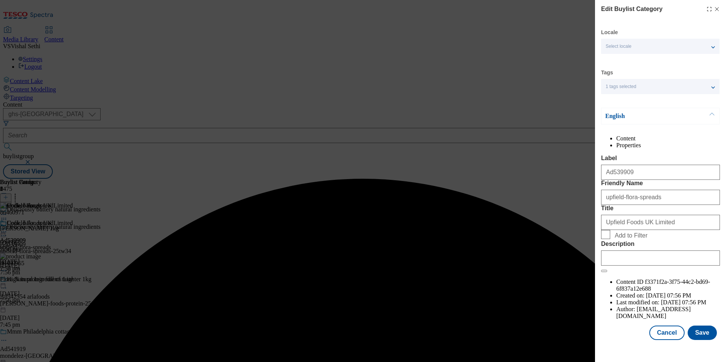
scroll to position [11, 0]
click at [658, 266] on input "Description" at bounding box center [660, 257] width 119 height 15
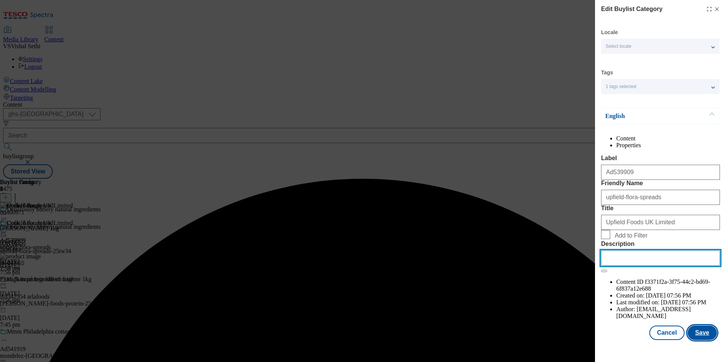
paste input "Flora Buttery 1kg"
type input "Flora Buttery 1kg"
click at [696, 340] on button "Save" at bounding box center [701, 333] width 29 height 14
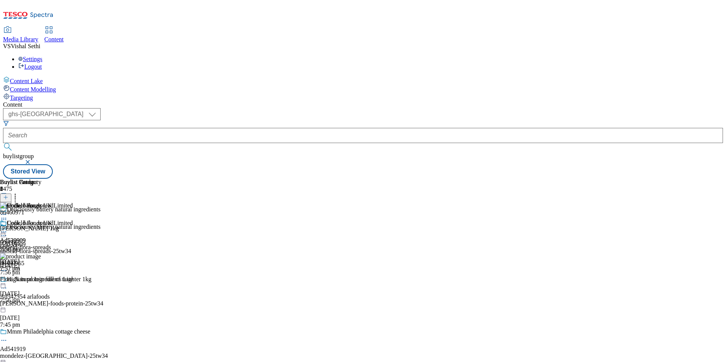
drag, startPoint x: 414, startPoint y: 253, endPoint x: 417, endPoint y: 242, distance: 11.5
click at [73, 253] on div "Upfield Foods UK Limited Ad539909 upfield-flora-spreads 8 Oct 2025 7:57 pm" at bounding box center [36, 246] width 73 height 52
click at [8, 228] on icon at bounding box center [4, 232] width 8 height 8
click at [44, 278] on button "Preview" at bounding box center [29, 282] width 29 height 9
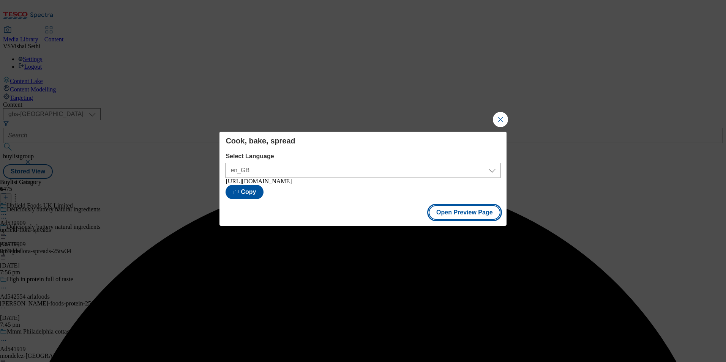
click at [466, 211] on button "Open Preview Page" at bounding box center [464, 212] width 72 height 14
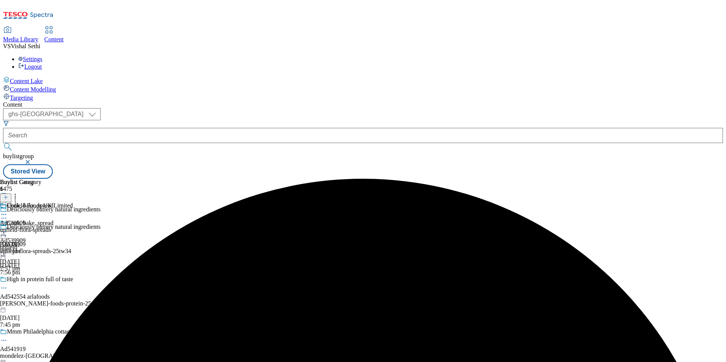
click at [8, 228] on icon at bounding box center [4, 232] width 8 height 8
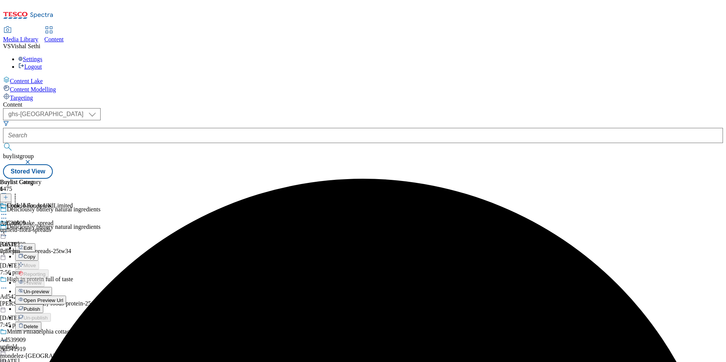
click at [40, 306] on span "Publish" at bounding box center [32, 309] width 17 height 6
